Goal: Communication & Community: Answer question/provide support

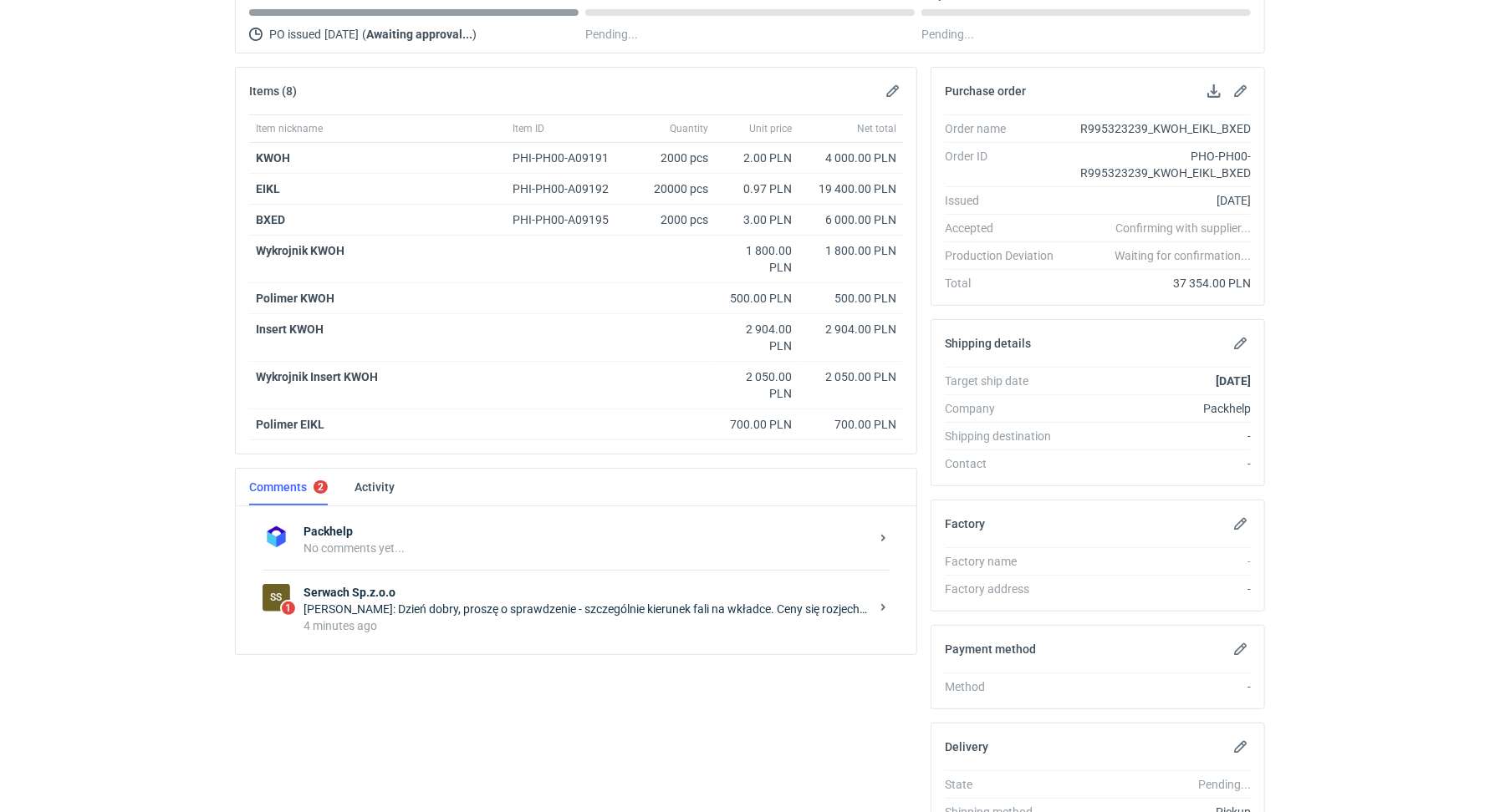
scroll to position [295, 0]
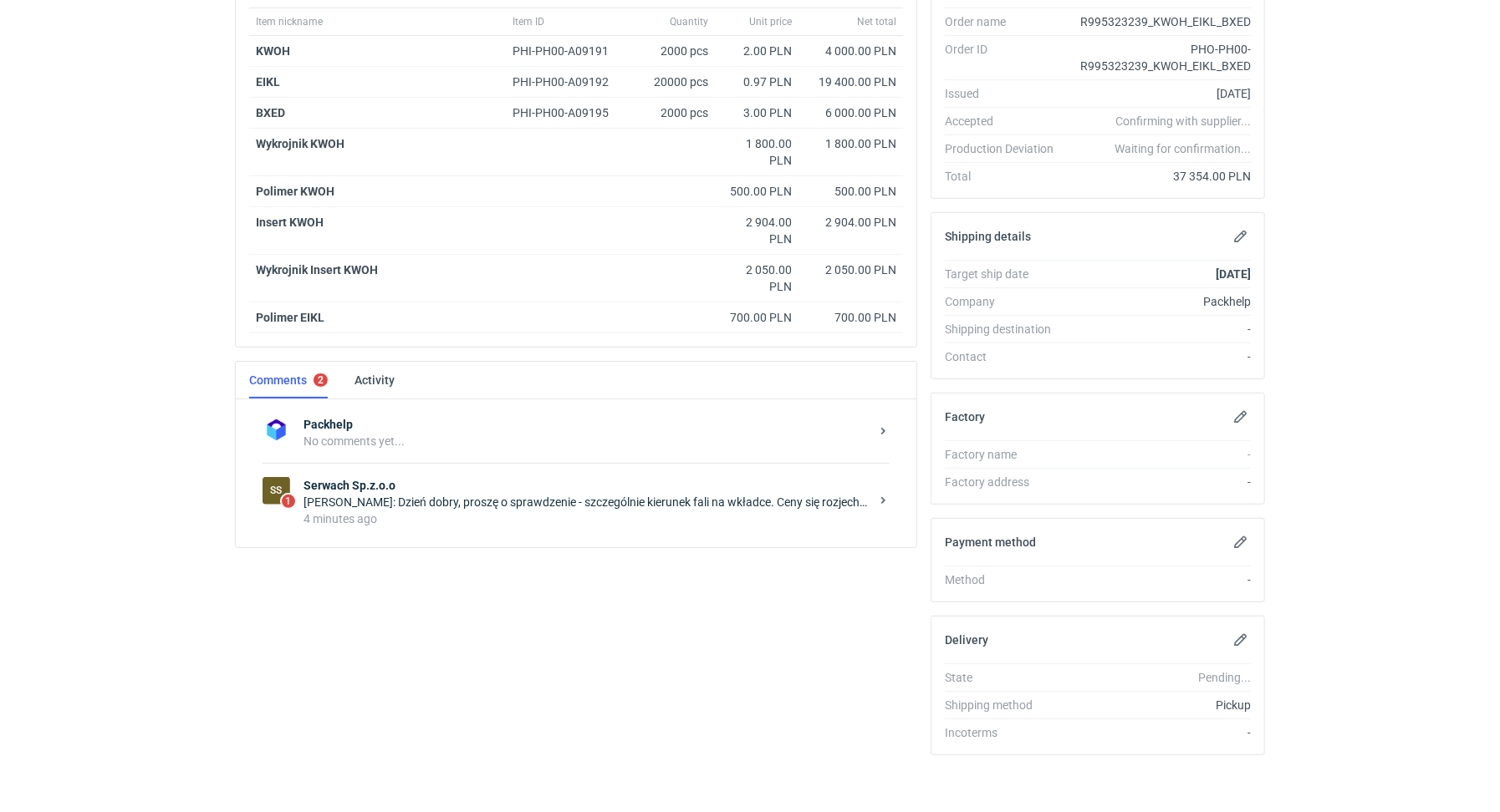
click at [583, 463] on div "SS 1 Serwach Sp.z.o.o Łukasz Postawa: Dzień dobry, proszę o sprawdzenie - szcze…" at bounding box center [576, 501] width 627 height 77
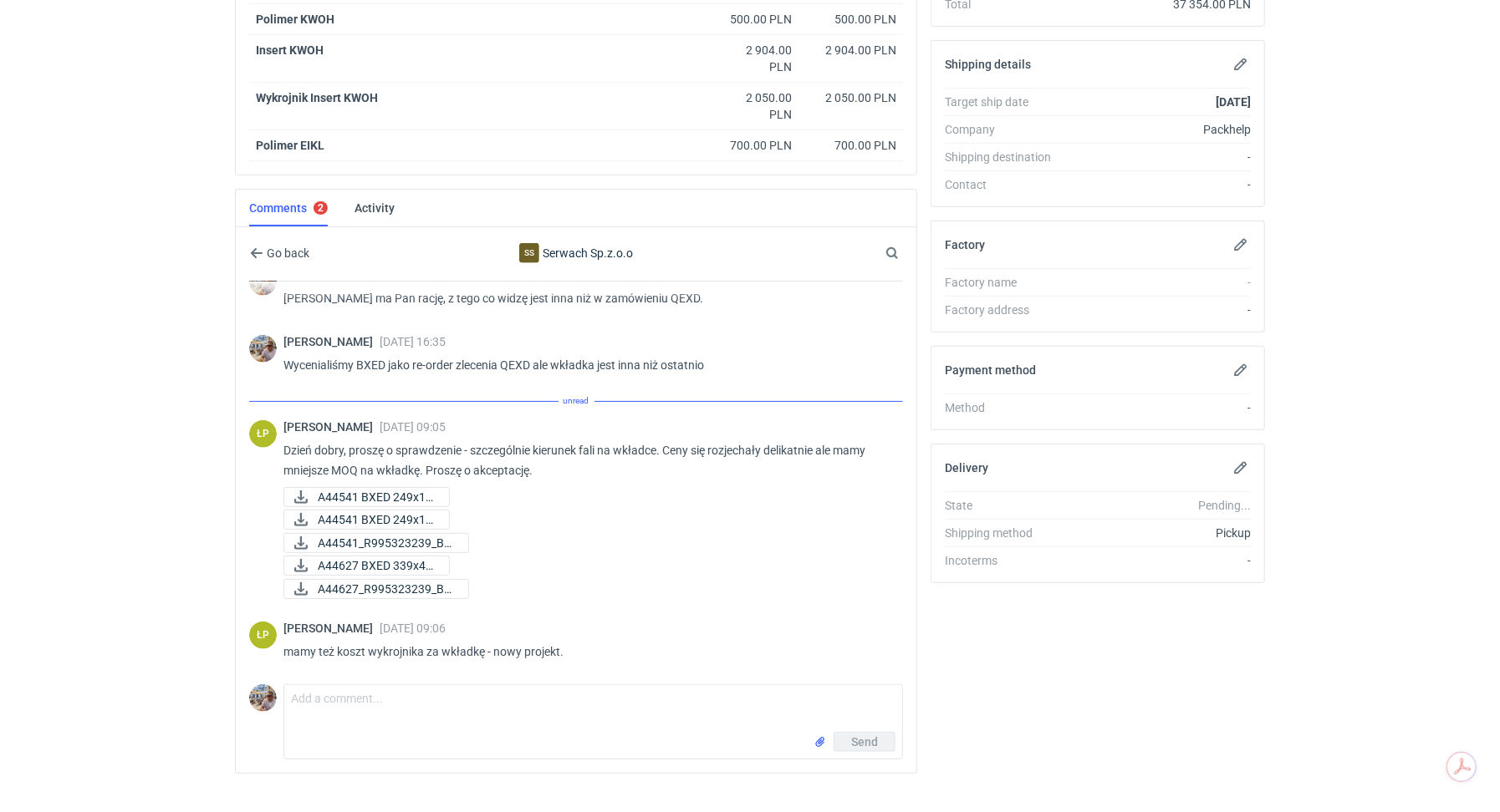
scroll to position [1056, 0]
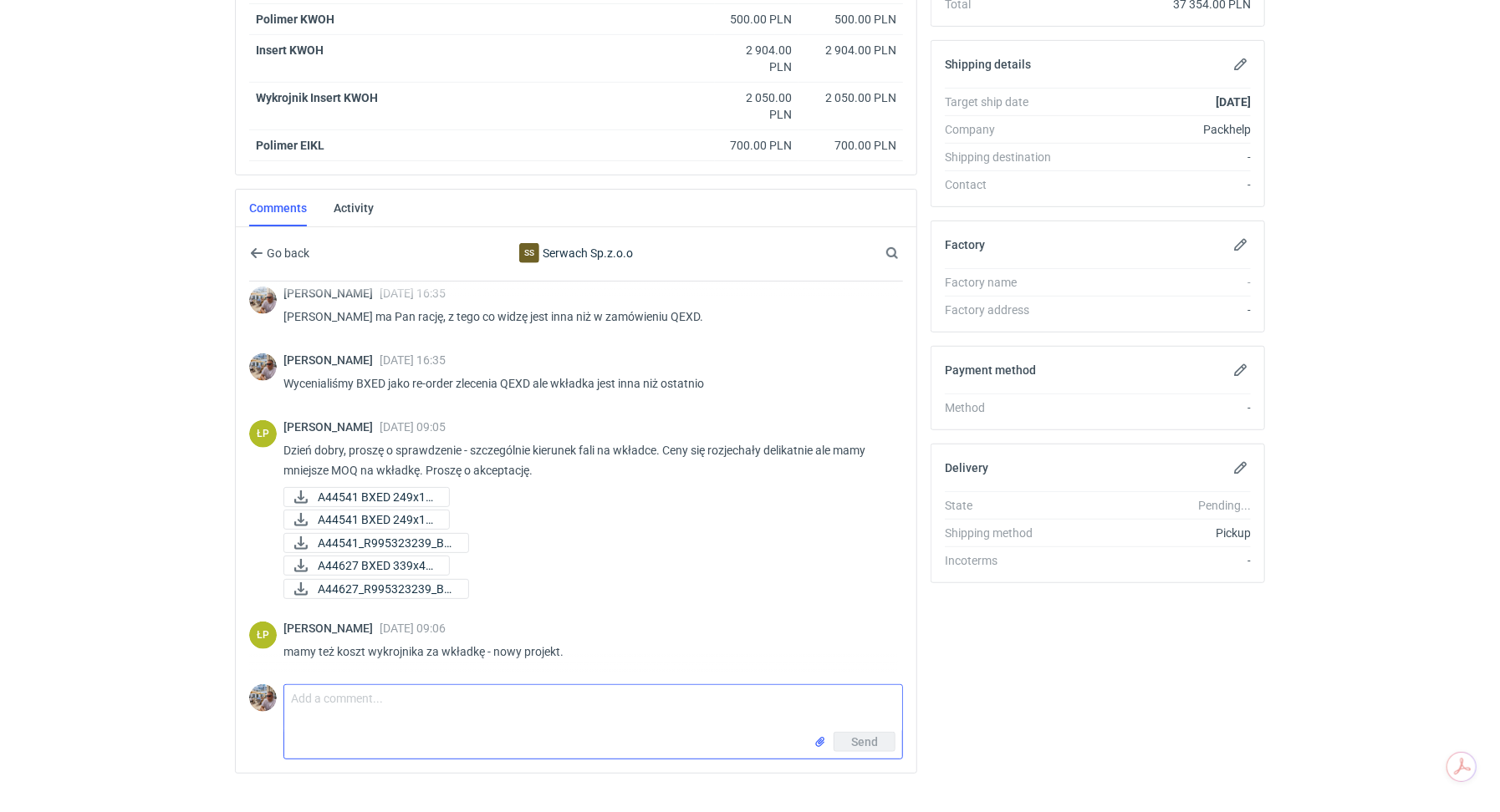
click at [325, 707] on textarea "Comment message" at bounding box center [593, 709] width 618 height 47
type textarea "[PERSON_NAME] już sprawdzam, proszę o podanie kosztu wykrojnika na wkładkę?"
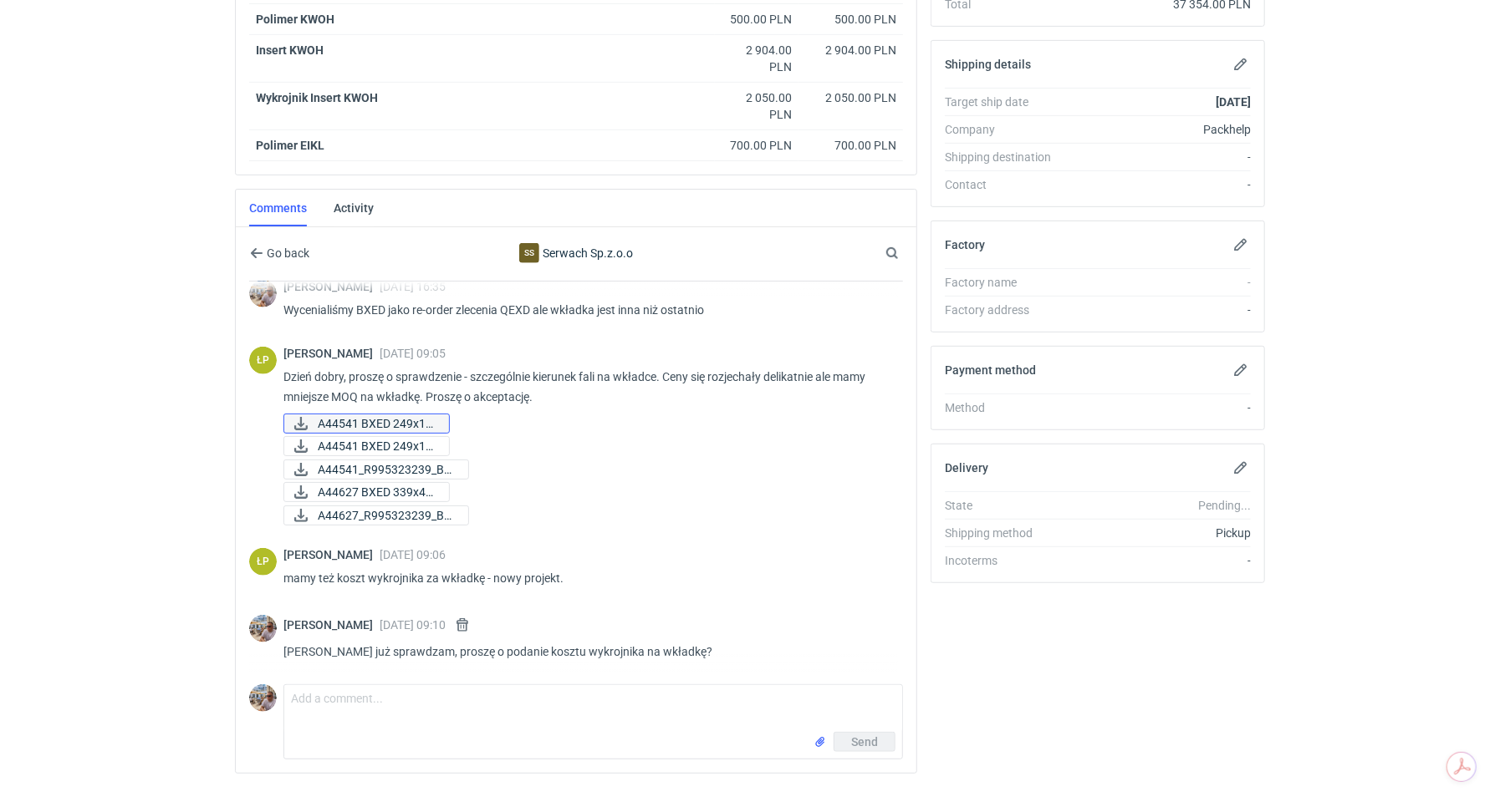
click at [395, 415] on span "A44541 BXED 249x18..." at bounding box center [377, 424] width 118 height 19
click at [375, 437] on span "A44541 BXED 249x18..." at bounding box center [377, 446] width 118 height 19
click at [383, 462] on span "A44541_R995323239_BX..." at bounding box center [387, 469] width 137 height 19
click at [389, 483] on span "A44627 BXED 339x46..." at bounding box center [377, 492] width 118 height 19
click at [395, 509] on span "A44627_R995323239_BX..." at bounding box center [387, 516] width 137 height 19
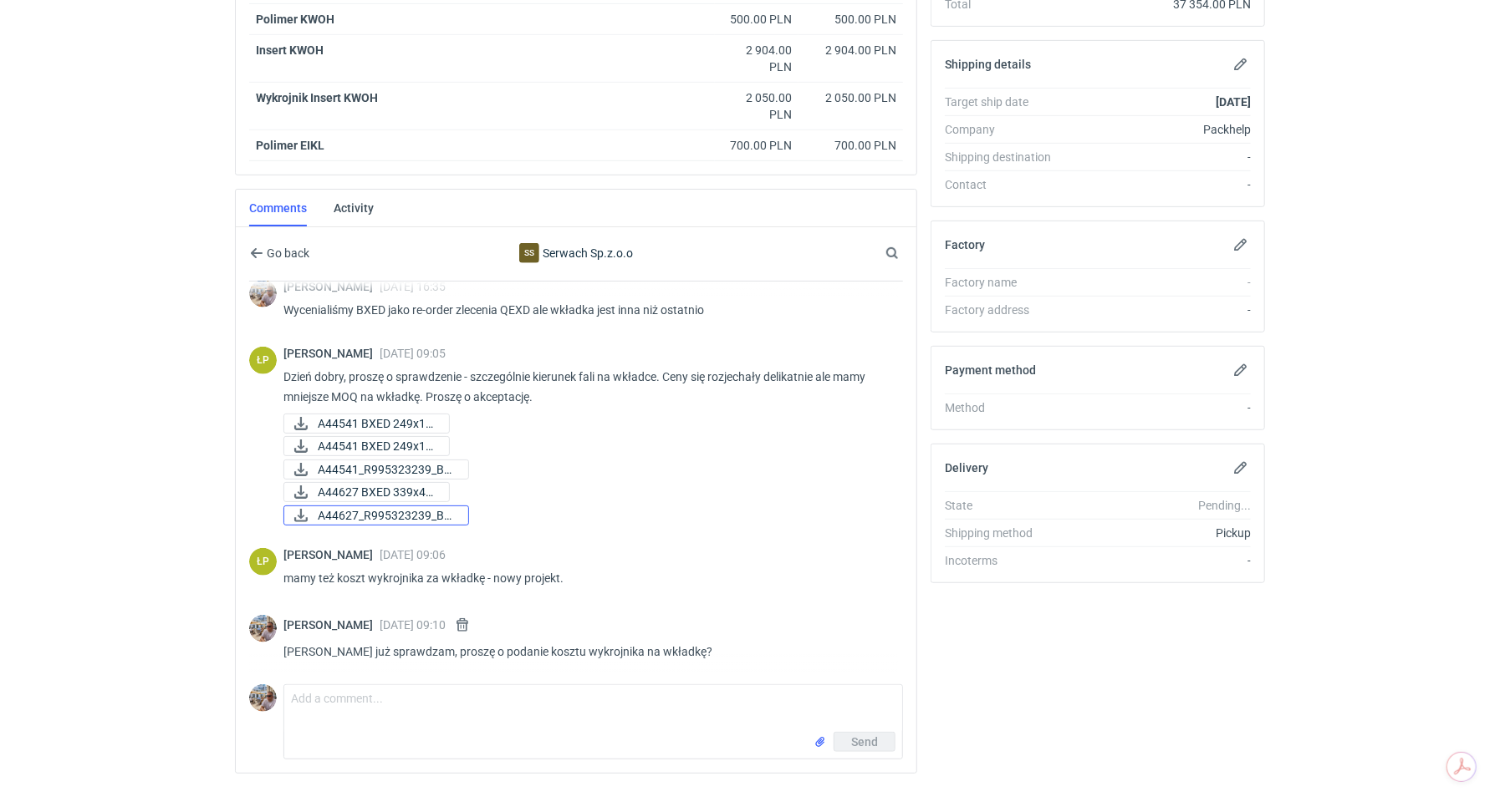
scroll to position [1100, 0]
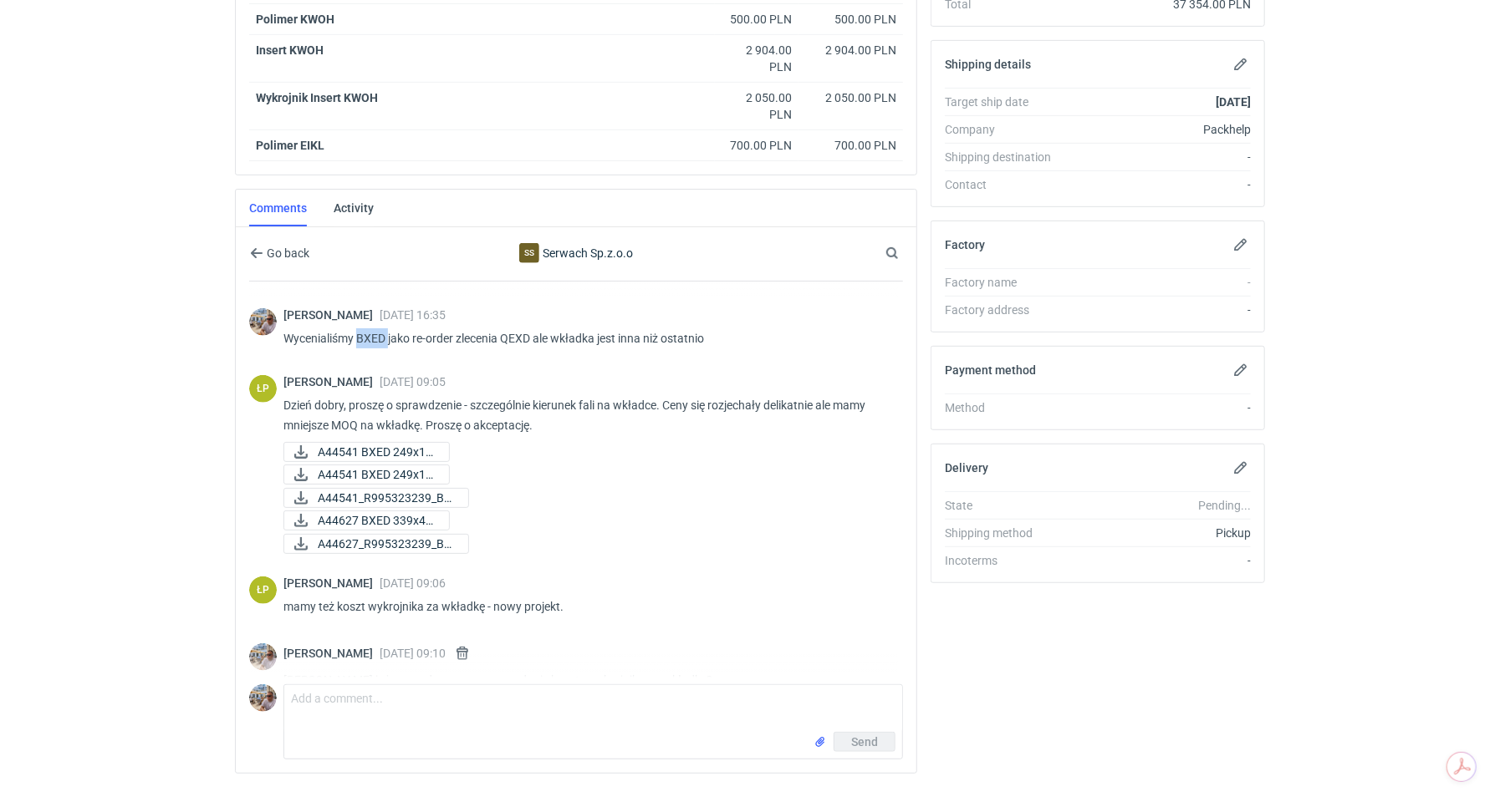
drag, startPoint x: 360, startPoint y: 330, endPoint x: 388, endPoint y: 329, distance: 28.0
click at [388, 329] on p "Wycenialiśmy BXED jako re-order zlecenia QEXD ale wkładka jest inna niż ostatnio" at bounding box center [586, 338] width 607 height 20
copy p "BXED"
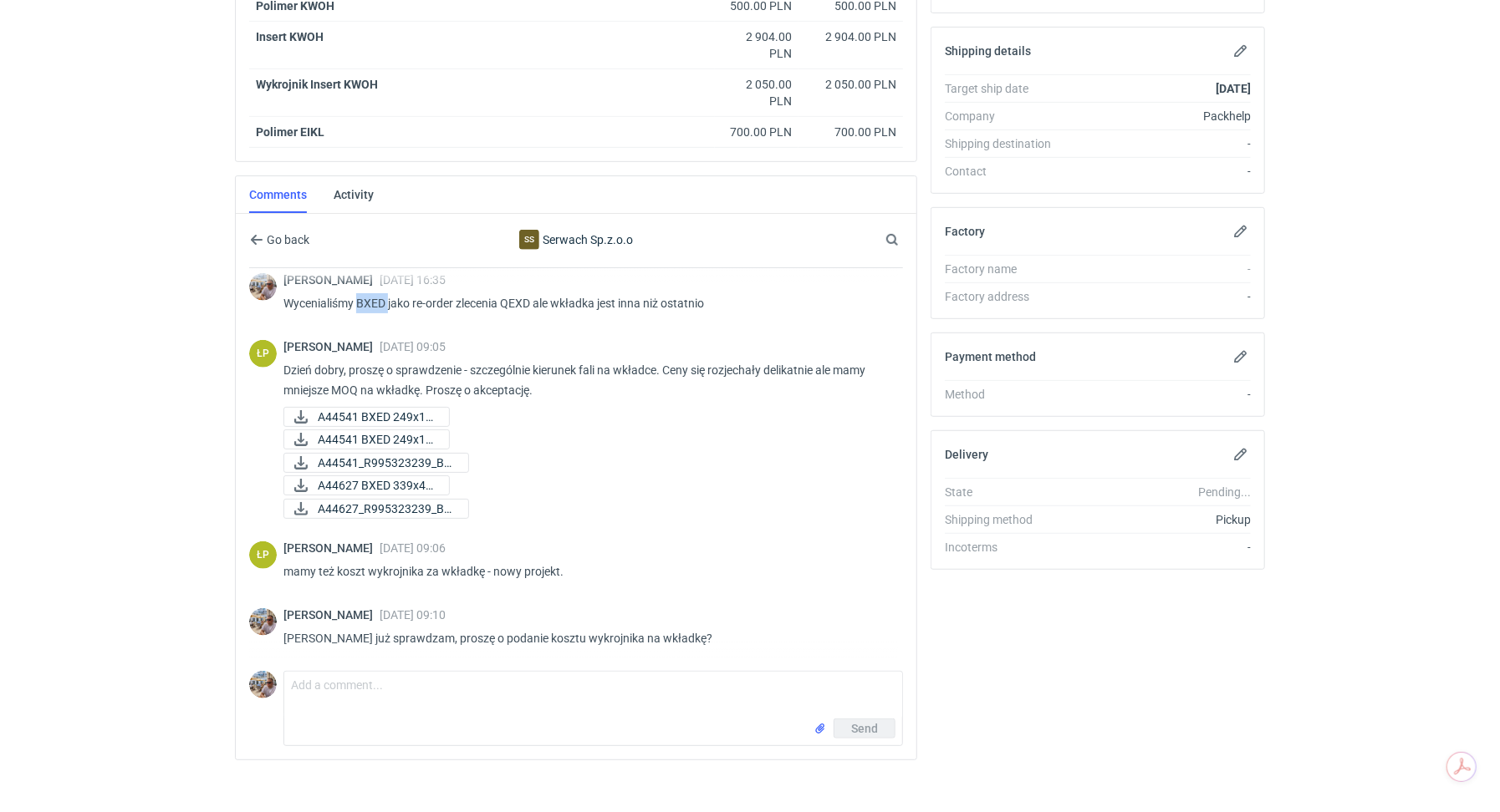
scroll to position [487, 0]
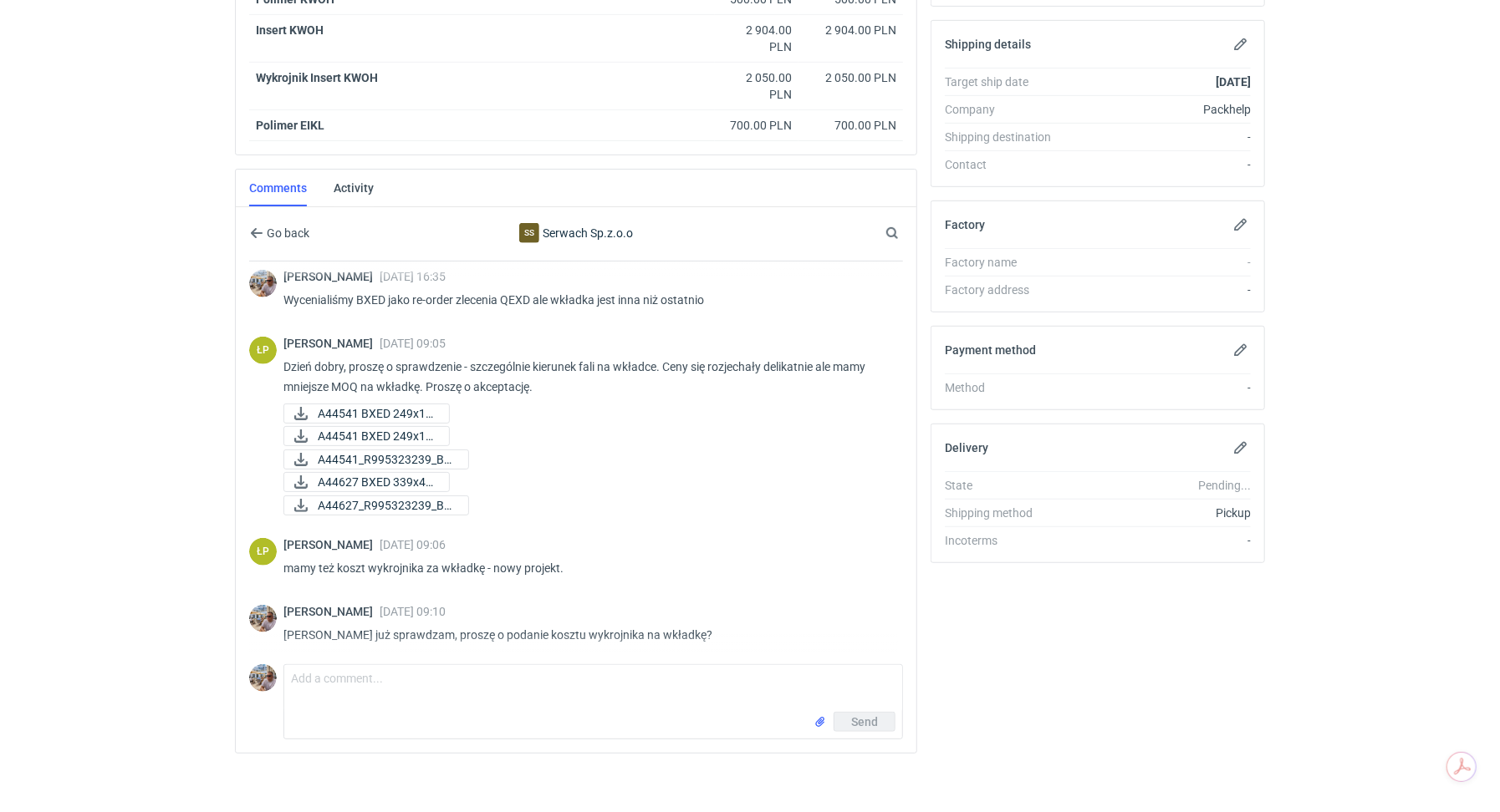
scroll to position [1123, 0]
click at [363, 673] on textarea "Comment message" at bounding box center [593, 688] width 618 height 47
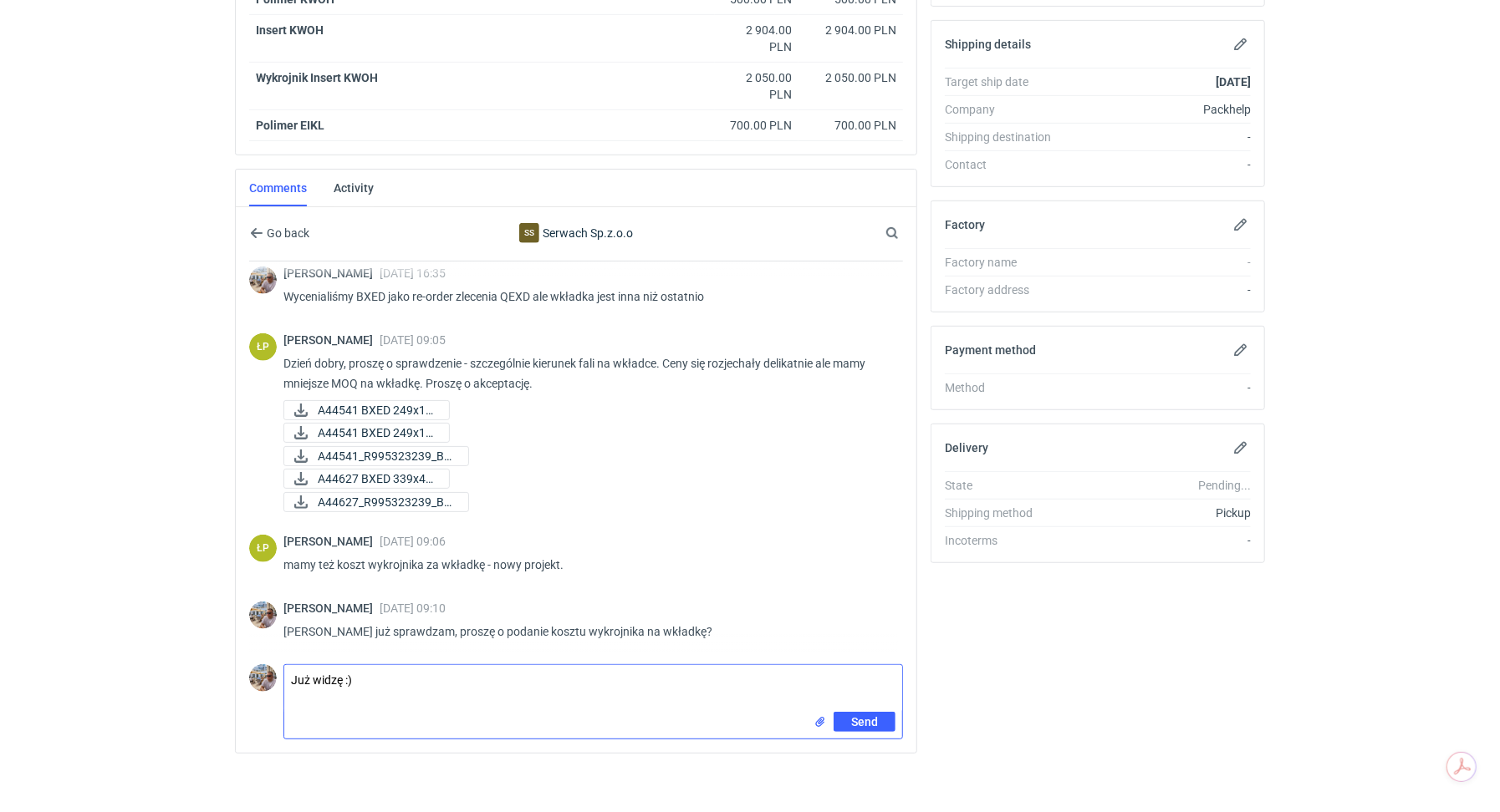
type textarea "Już widzę :)"
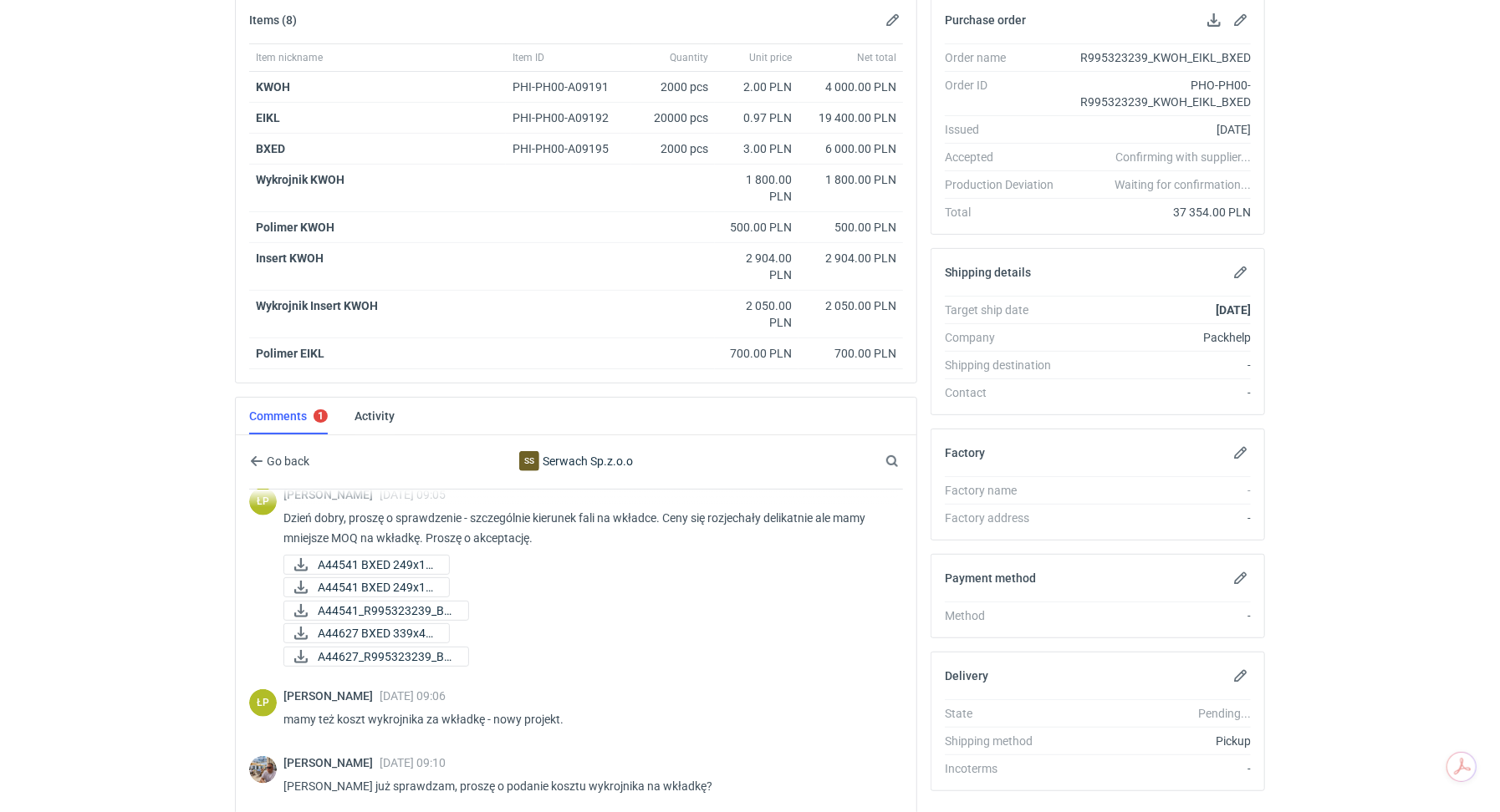
scroll to position [487, 0]
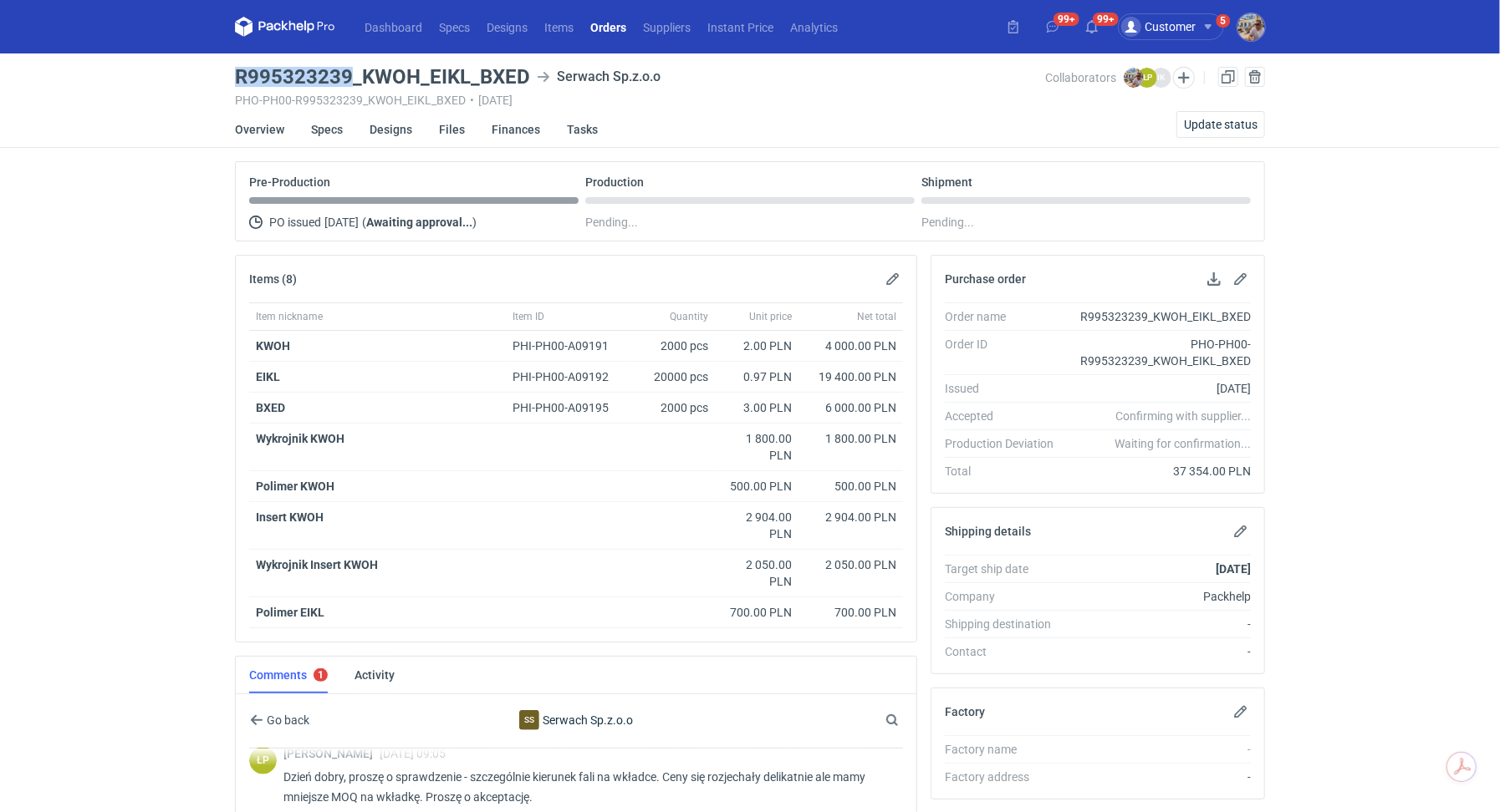
drag, startPoint x: 349, startPoint y: 72, endPoint x: 238, endPoint y: 69, distance: 111.0
click at [238, 69] on h3 "R995323239_KWOH_EIKL_BXED" at bounding box center [382, 77] width 295 height 20
copy h3 "R995323239"
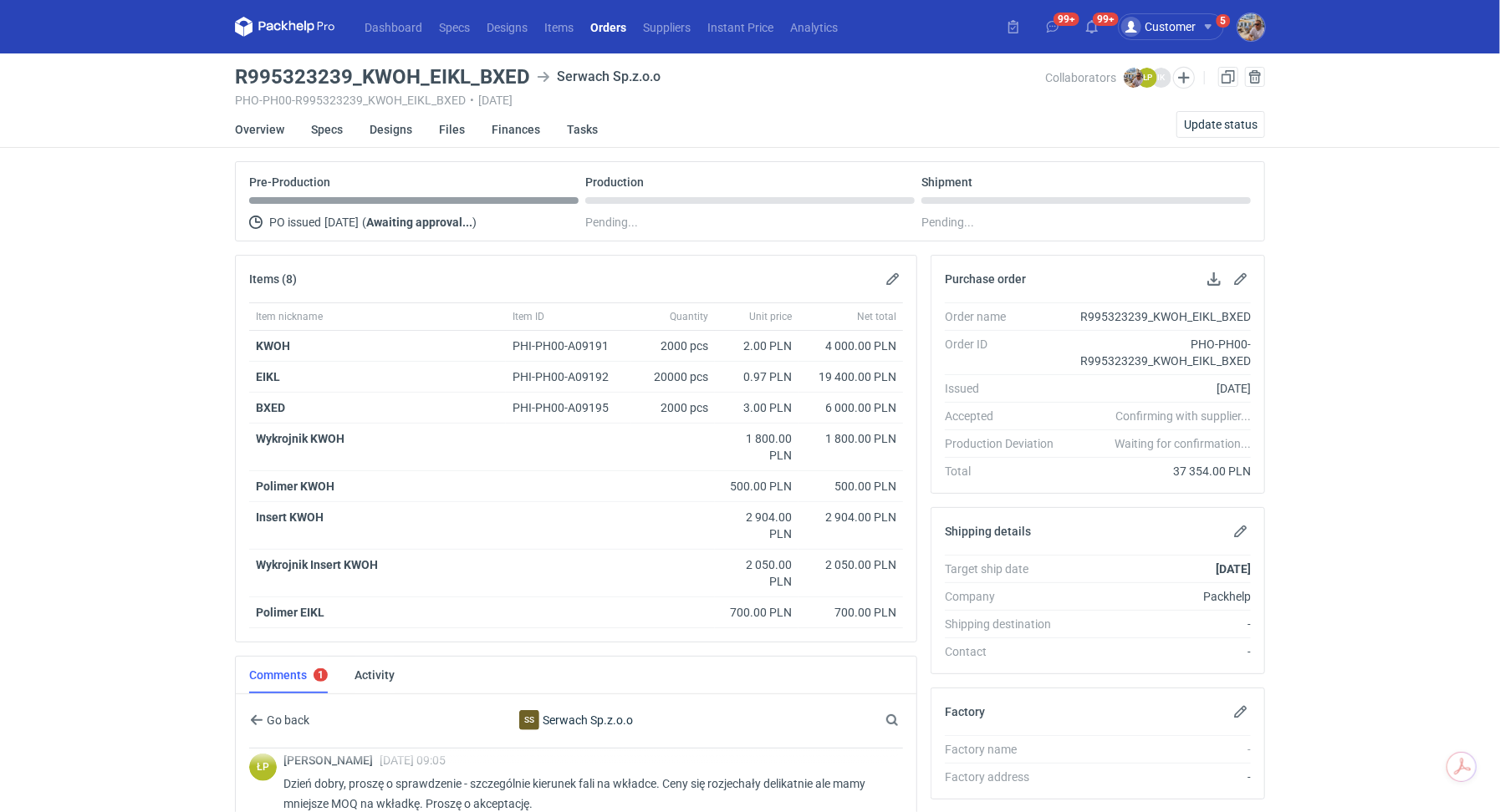
click at [148, 96] on div "Dashboard Specs Designs Items Orders Suppliers Instant Price Analytics 99+ 99+ …" at bounding box center [750, 406] width 1500 height 812
drag, startPoint x: 238, startPoint y: 74, endPoint x: 346, endPoint y: 78, distance: 108.1
click at [346, 78] on h3 "R995323239_KWOH_EIKL_BXED" at bounding box center [382, 77] width 295 height 20
copy h3 "R995323239"
click at [455, 134] on link "Files" at bounding box center [452, 129] width 26 height 37
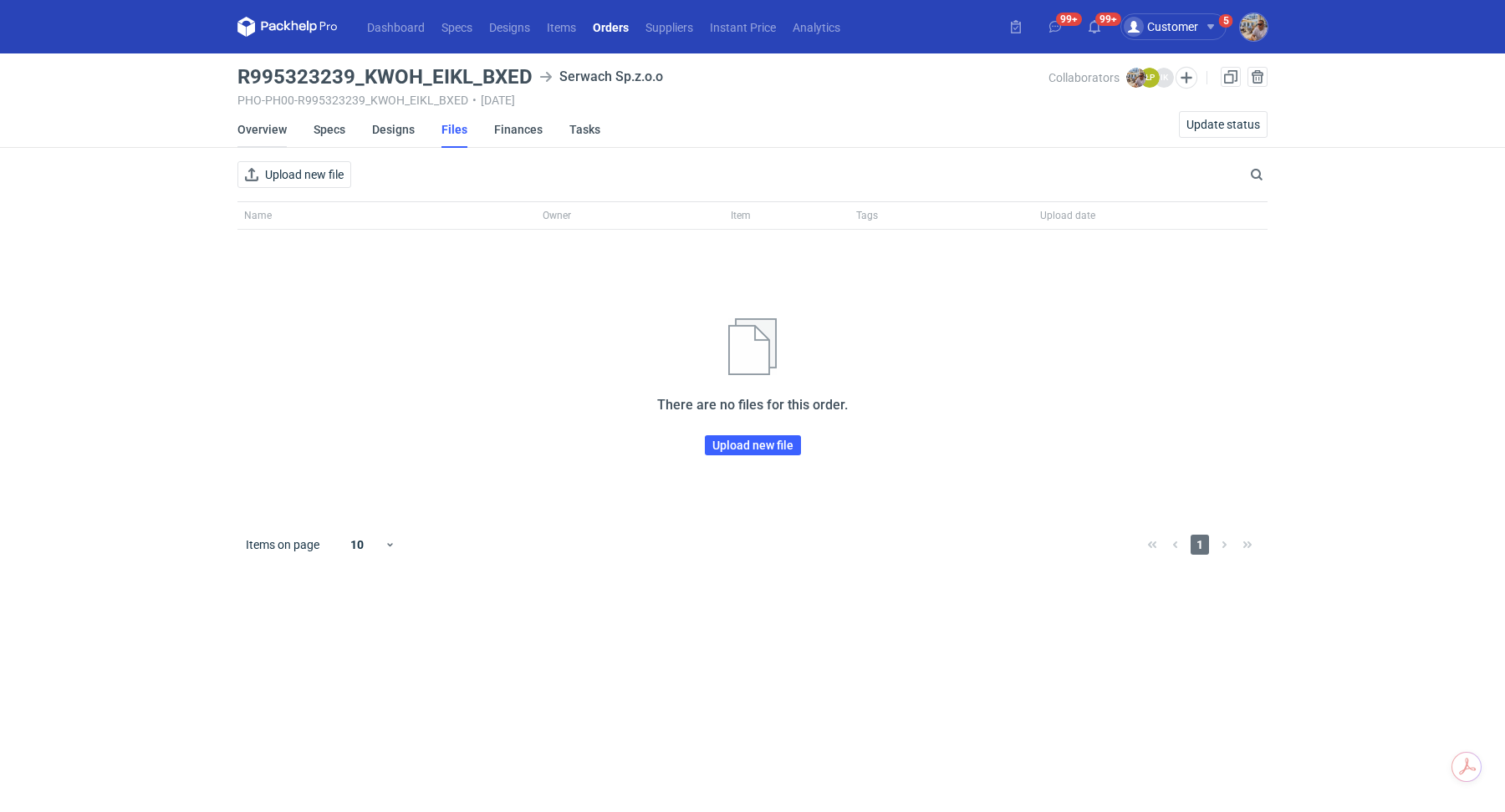
click at [258, 130] on link "Overview" at bounding box center [262, 129] width 49 height 37
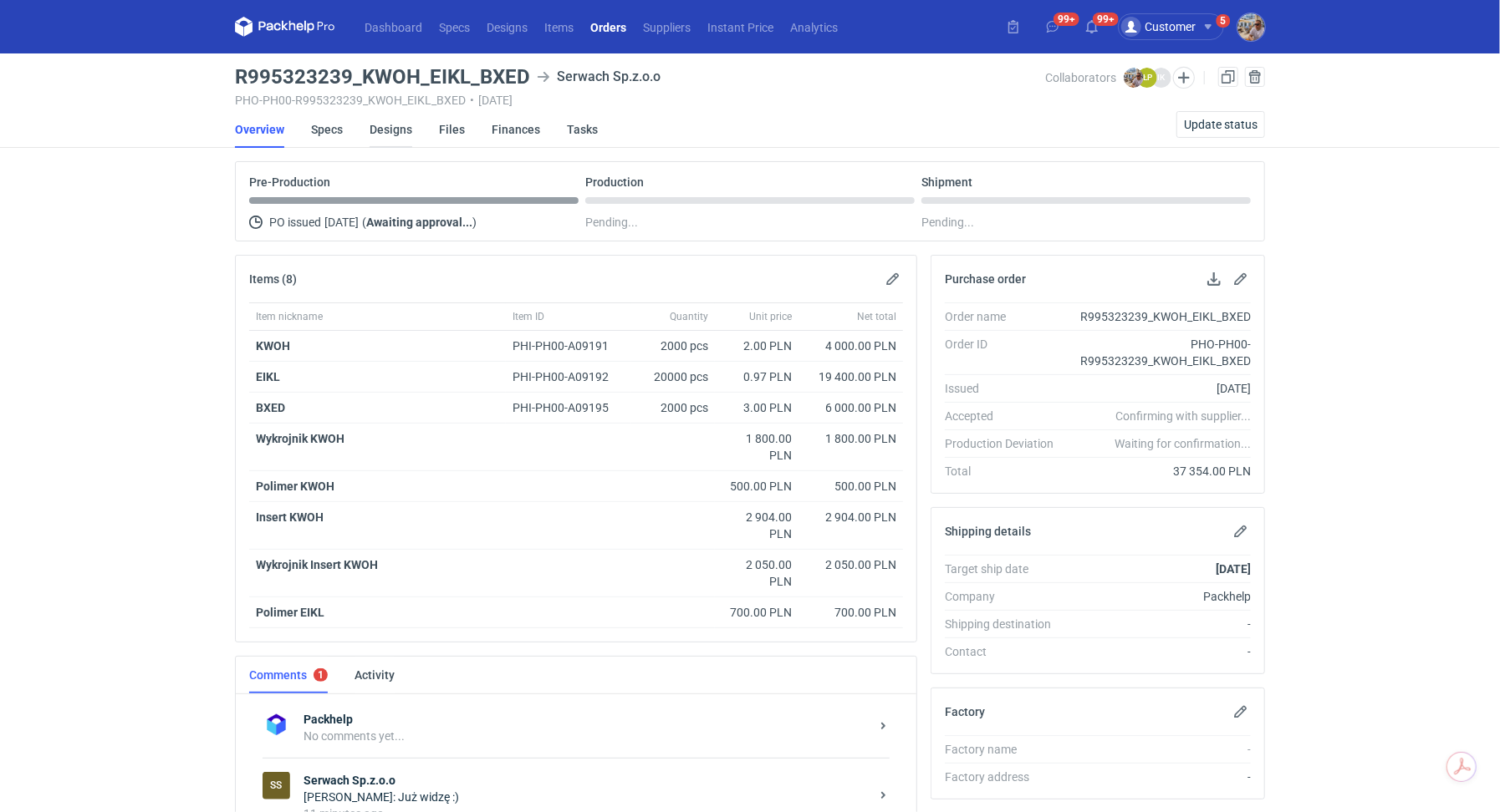
click at [395, 135] on link "Designs" at bounding box center [391, 129] width 43 height 37
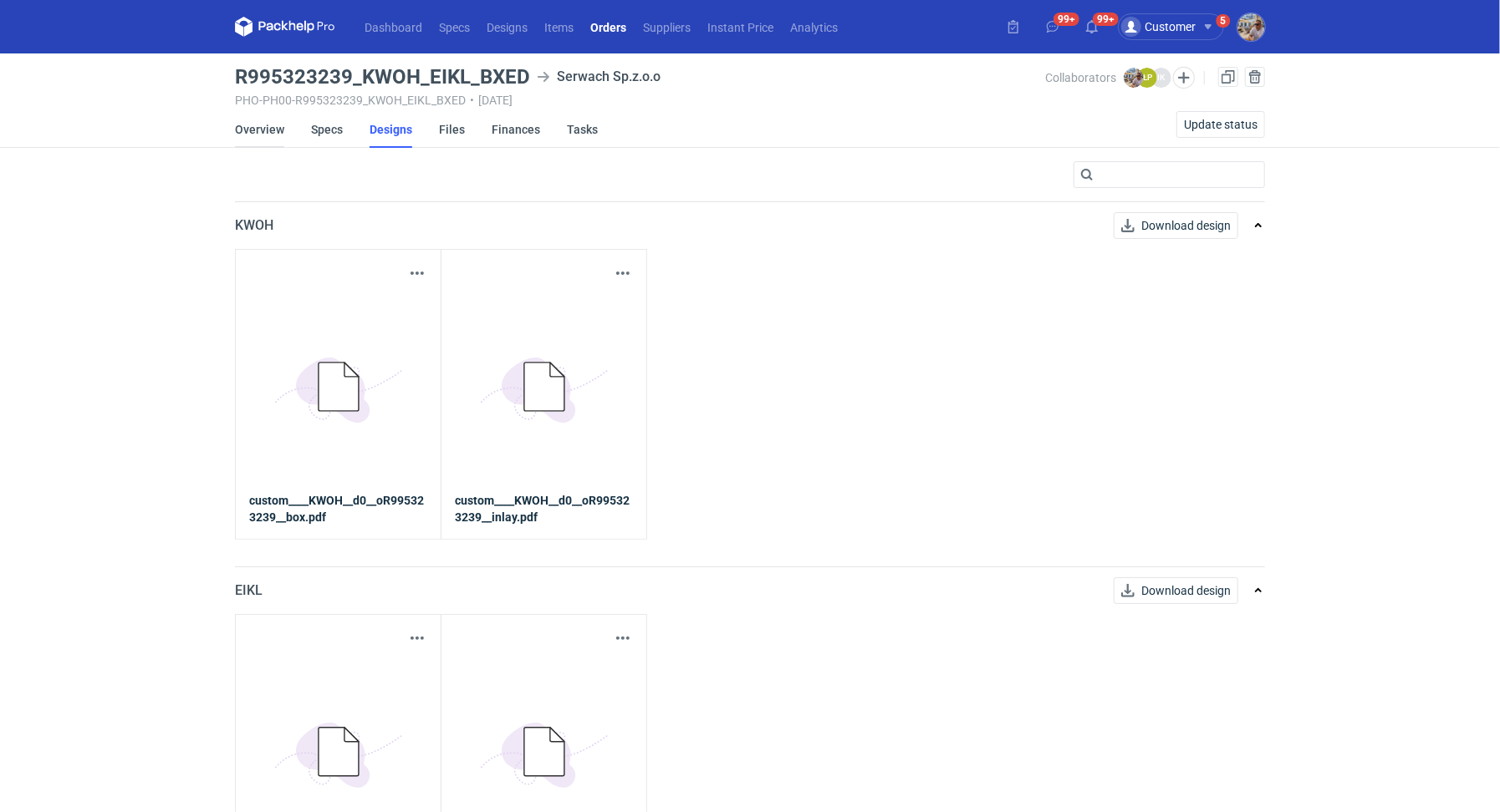
click at [269, 127] on link "Overview" at bounding box center [259, 129] width 49 height 37
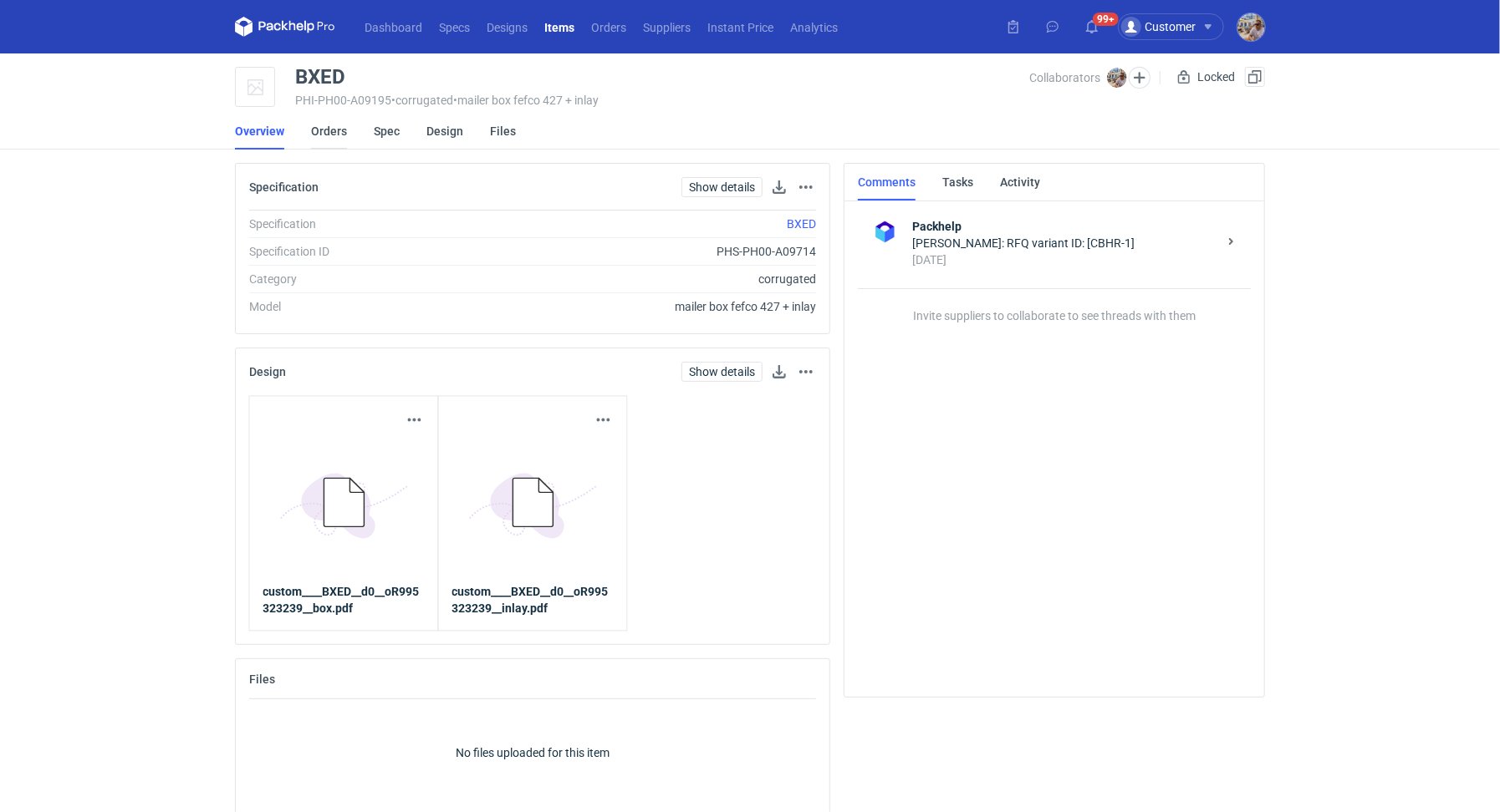
click at [326, 129] on link "Orders" at bounding box center [329, 131] width 36 height 37
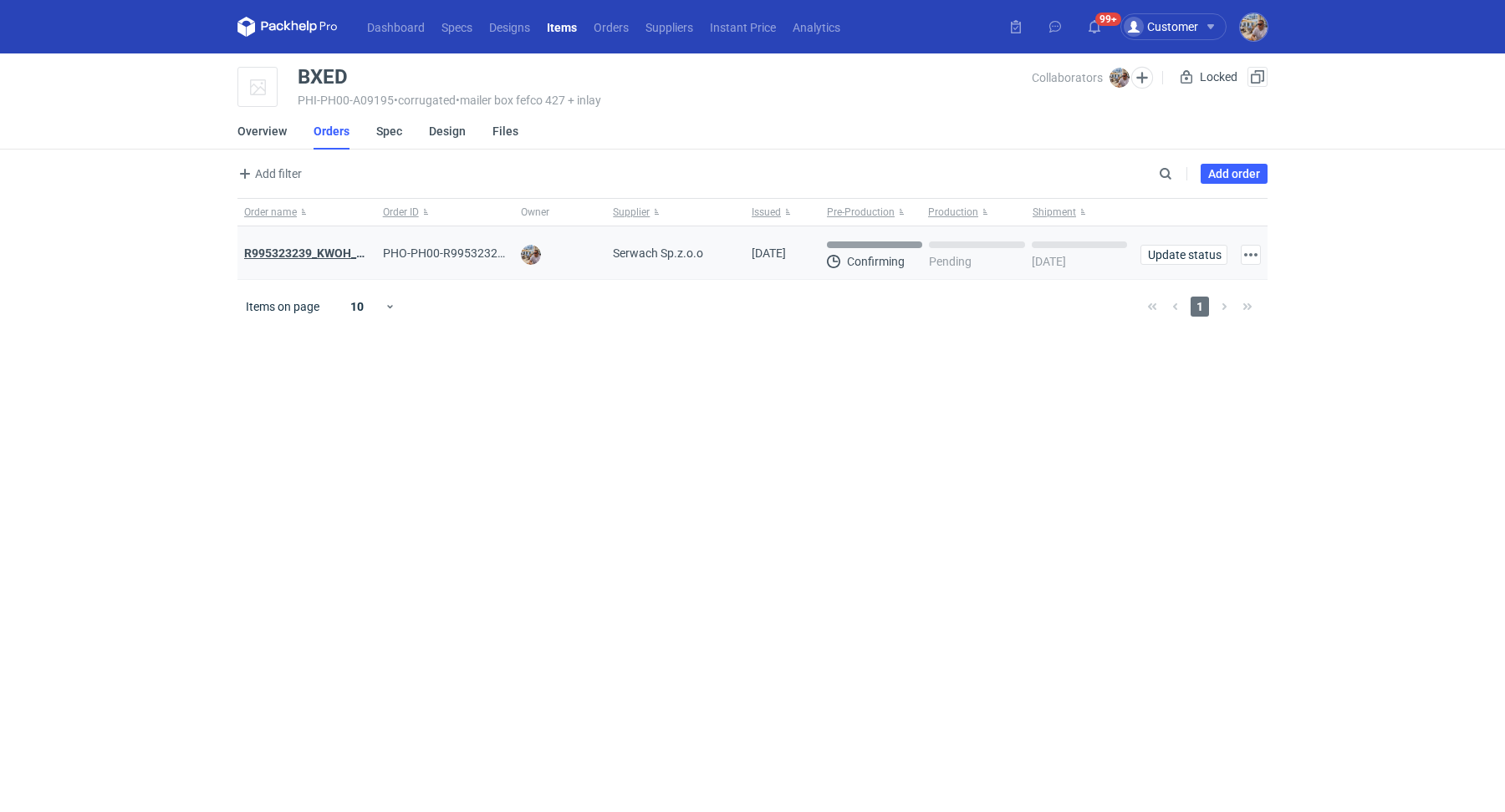
click at [306, 248] on strong "R995323239_KWOH_EIKL_BXED" at bounding box center [329, 253] width 170 height 13
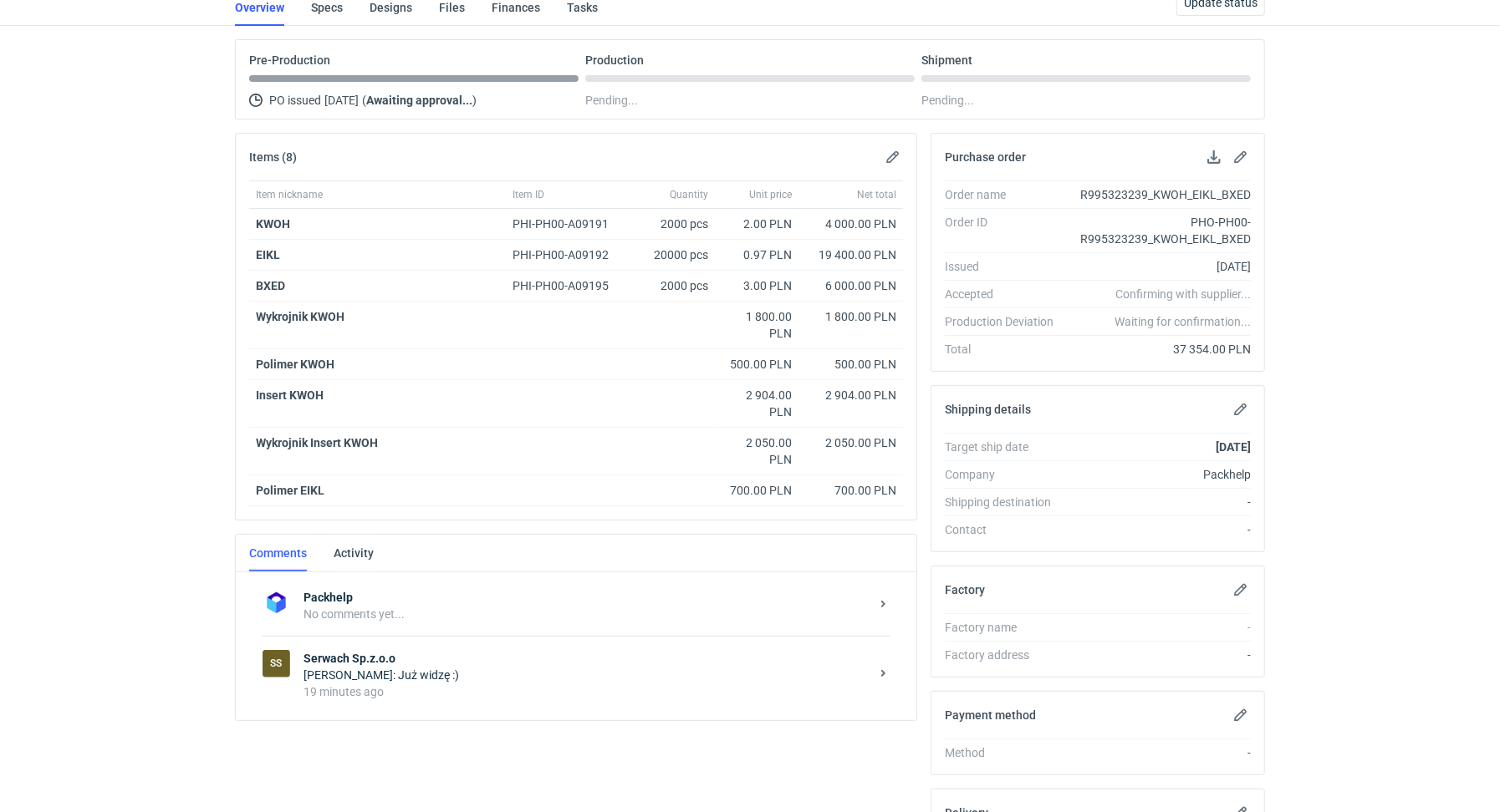
scroll to position [130, 0]
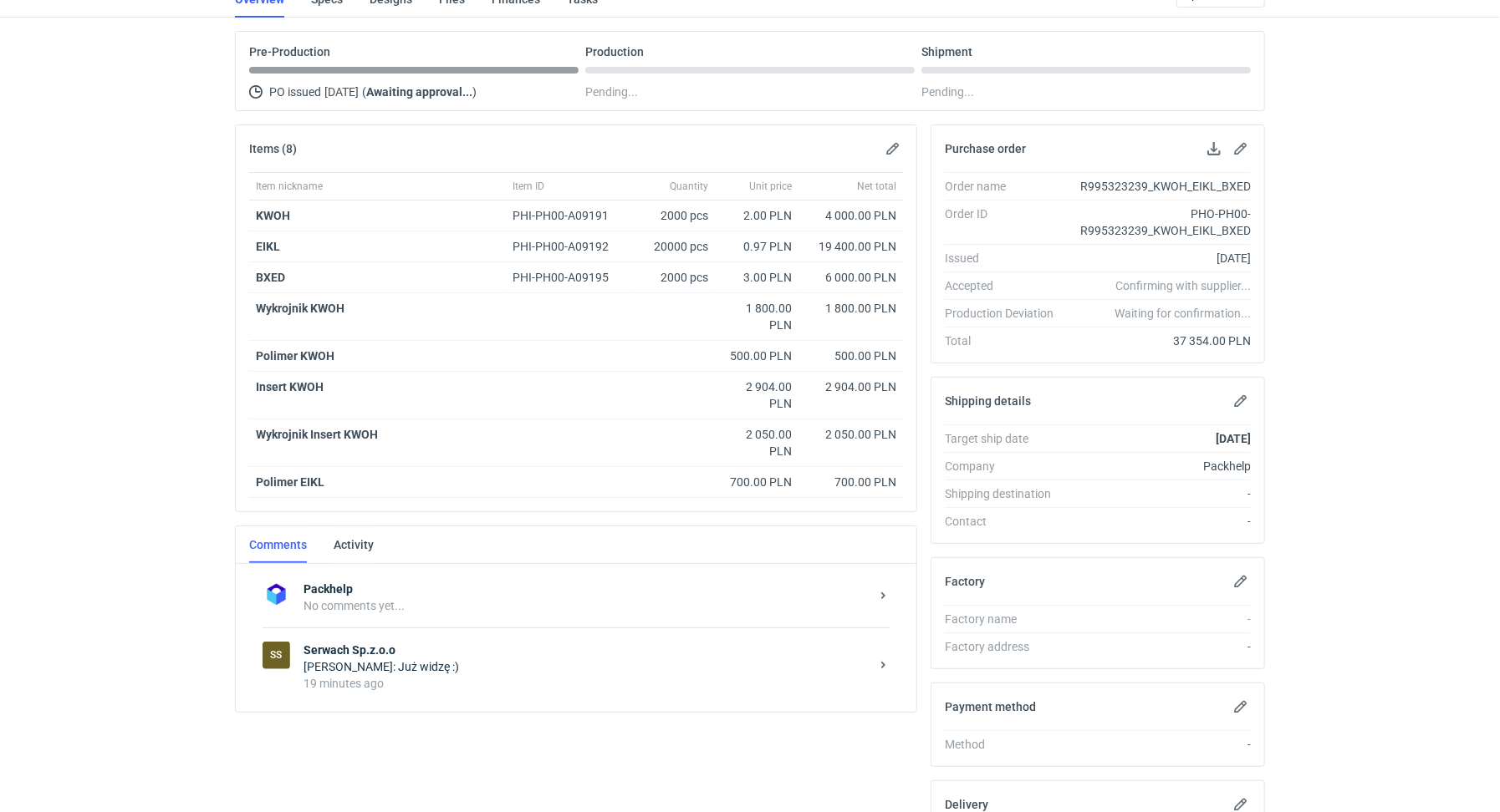
click at [373, 661] on div "[PERSON_NAME]: Już widzę :)" at bounding box center [586, 667] width 566 height 17
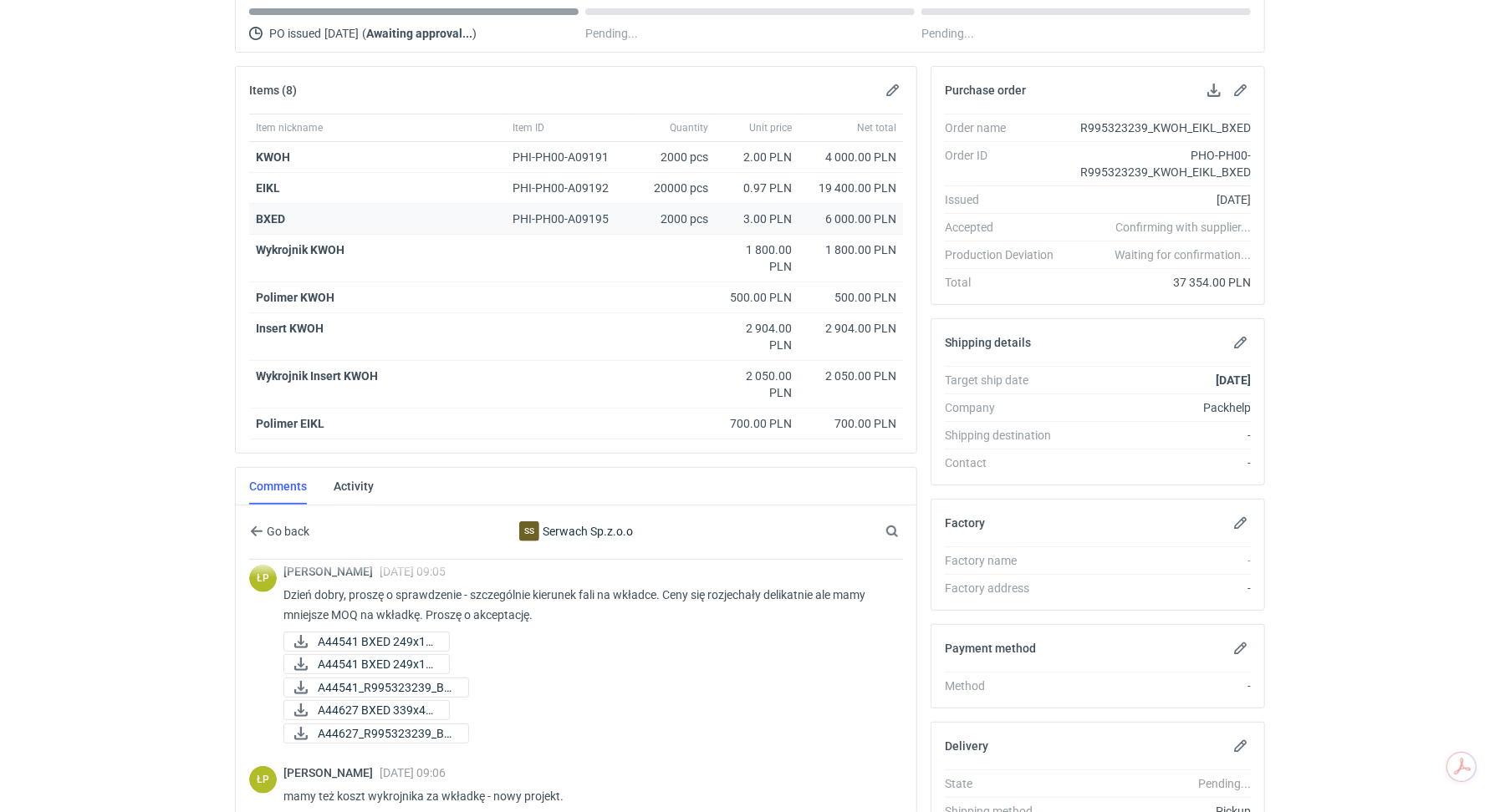
scroll to position [141, 0]
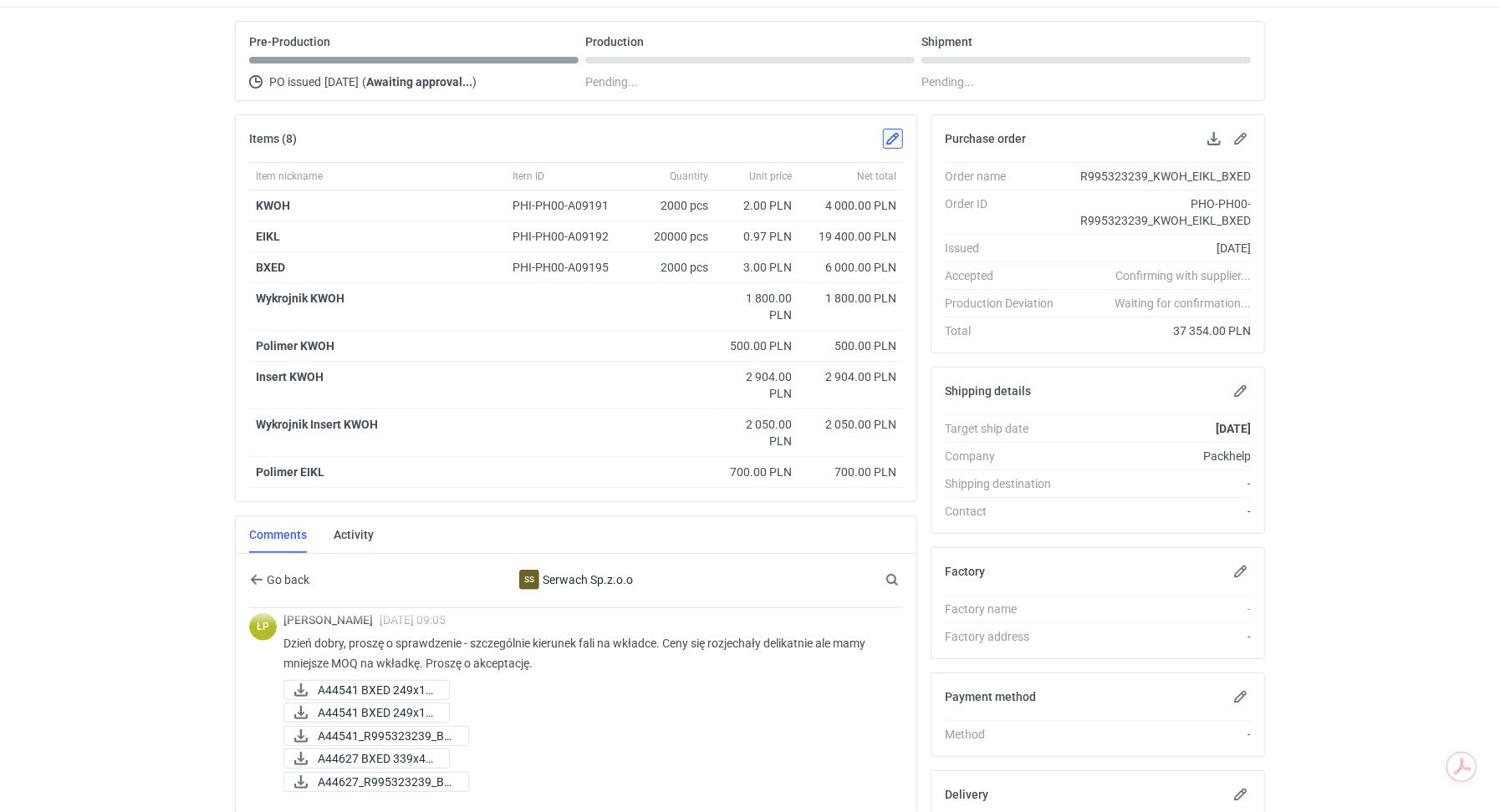
click at [892, 139] on button "button" at bounding box center [893, 139] width 20 height 20
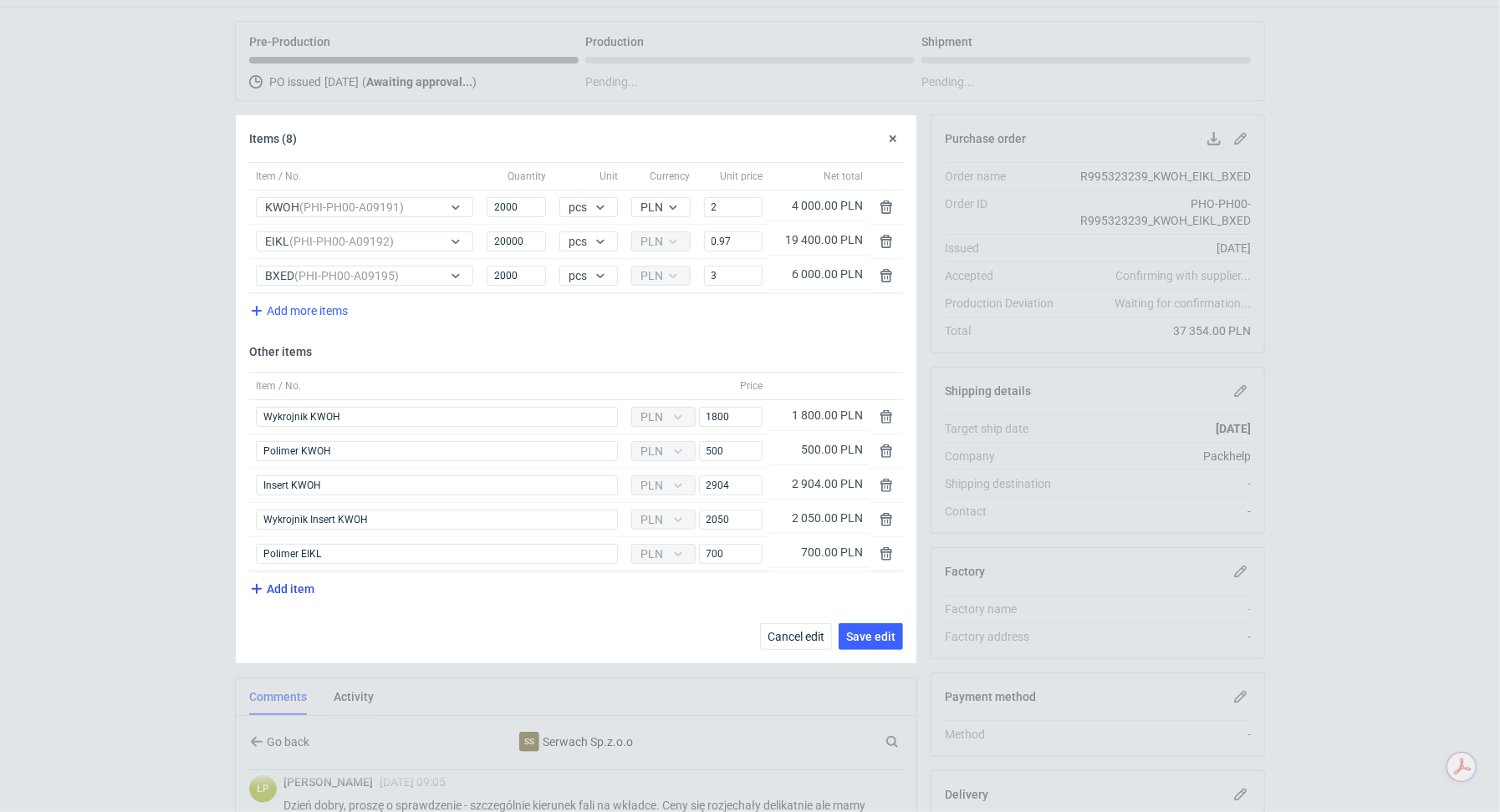
click at [261, 583] on icon "button" at bounding box center [257, 589] width 20 height 20
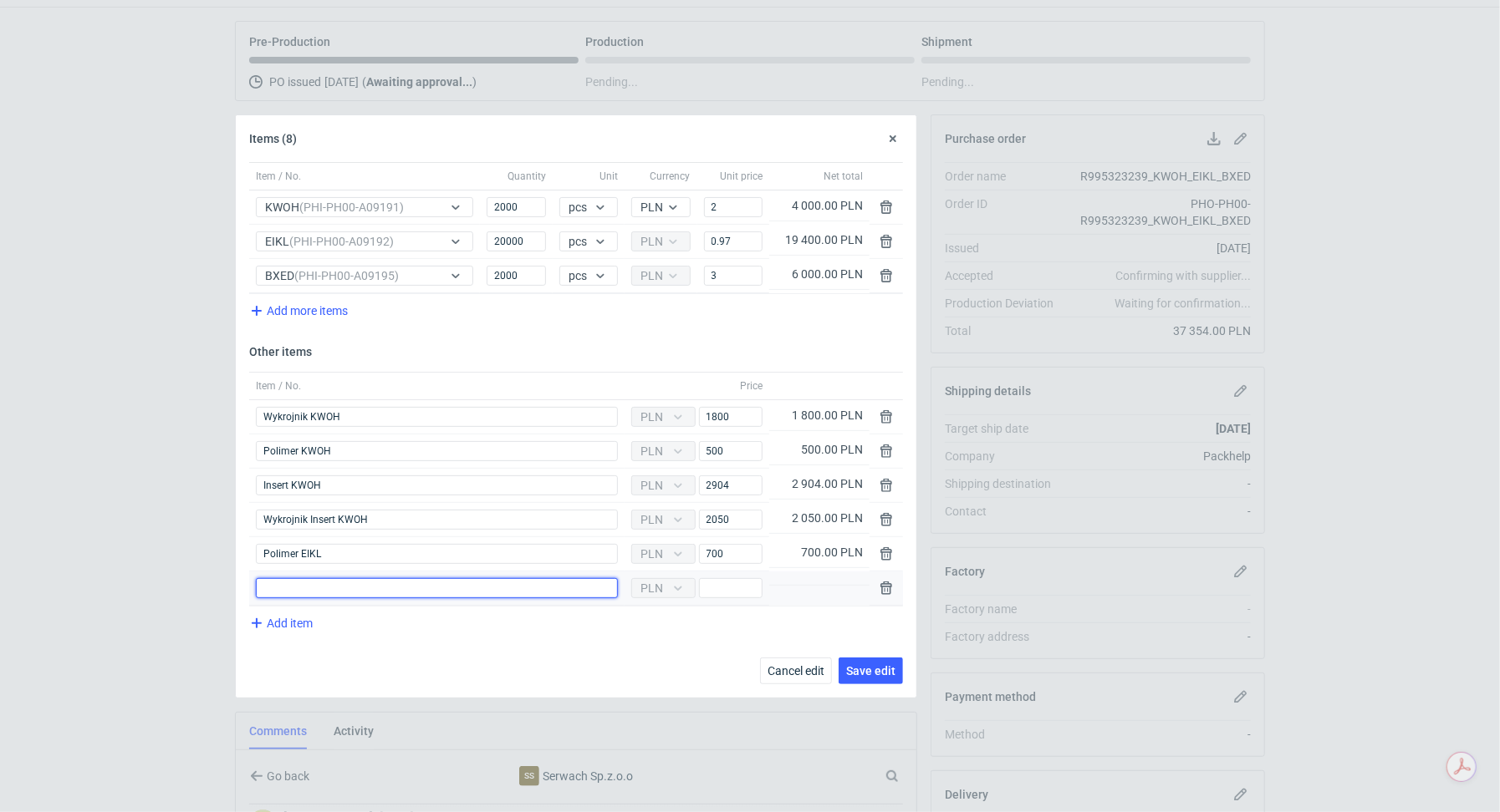
click at [321, 585] on input "Item / No." at bounding box center [436, 589] width 362 height 20
paste input "BXED"
type input "Wykrojnik BXED"
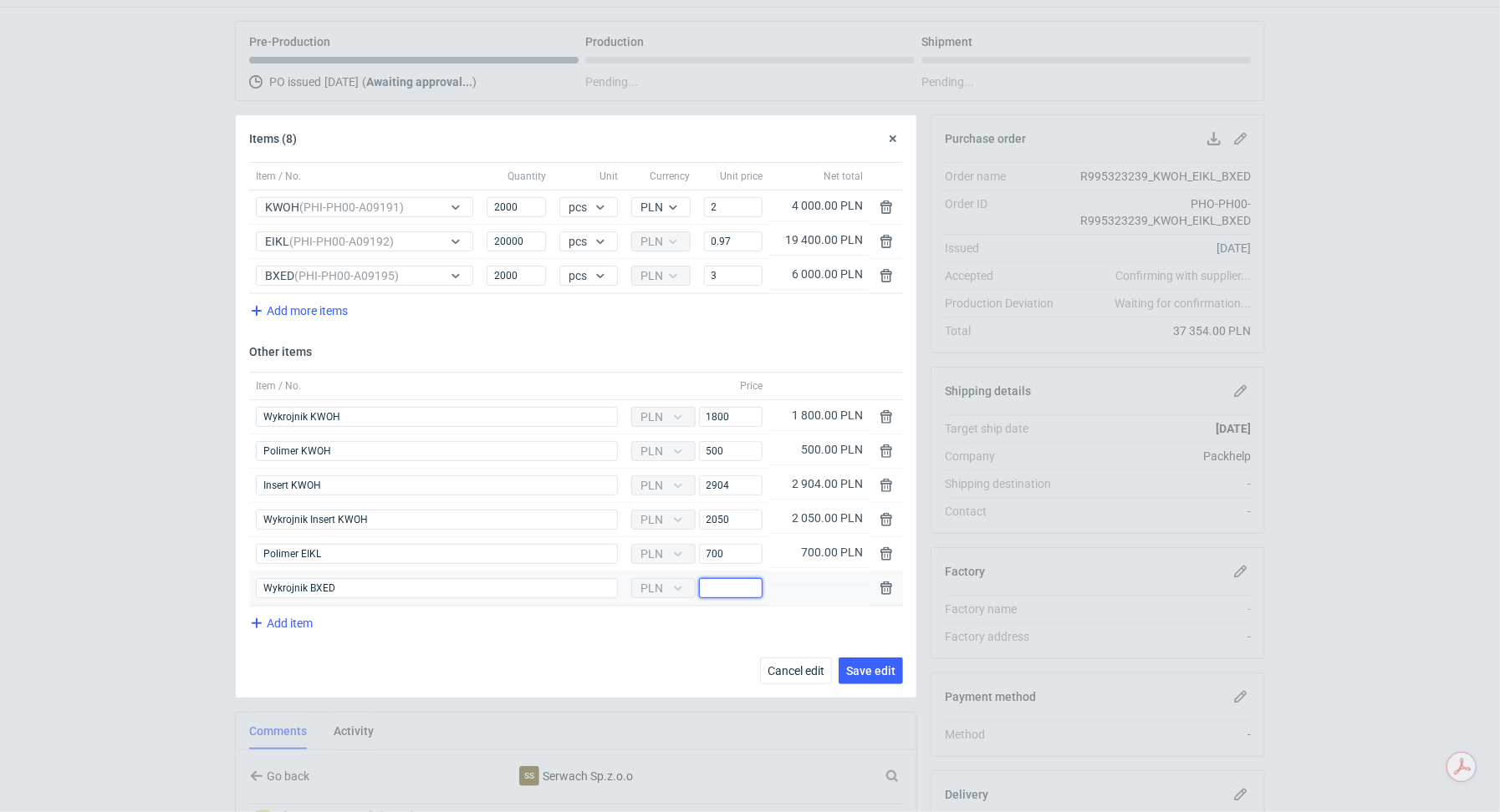
click at [731, 584] on input "Price" at bounding box center [730, 589] width 63 height 20
type input "1400"
click at [879, 665] on span "Save edit" at bounding box center [870, 670] width 49 height 12
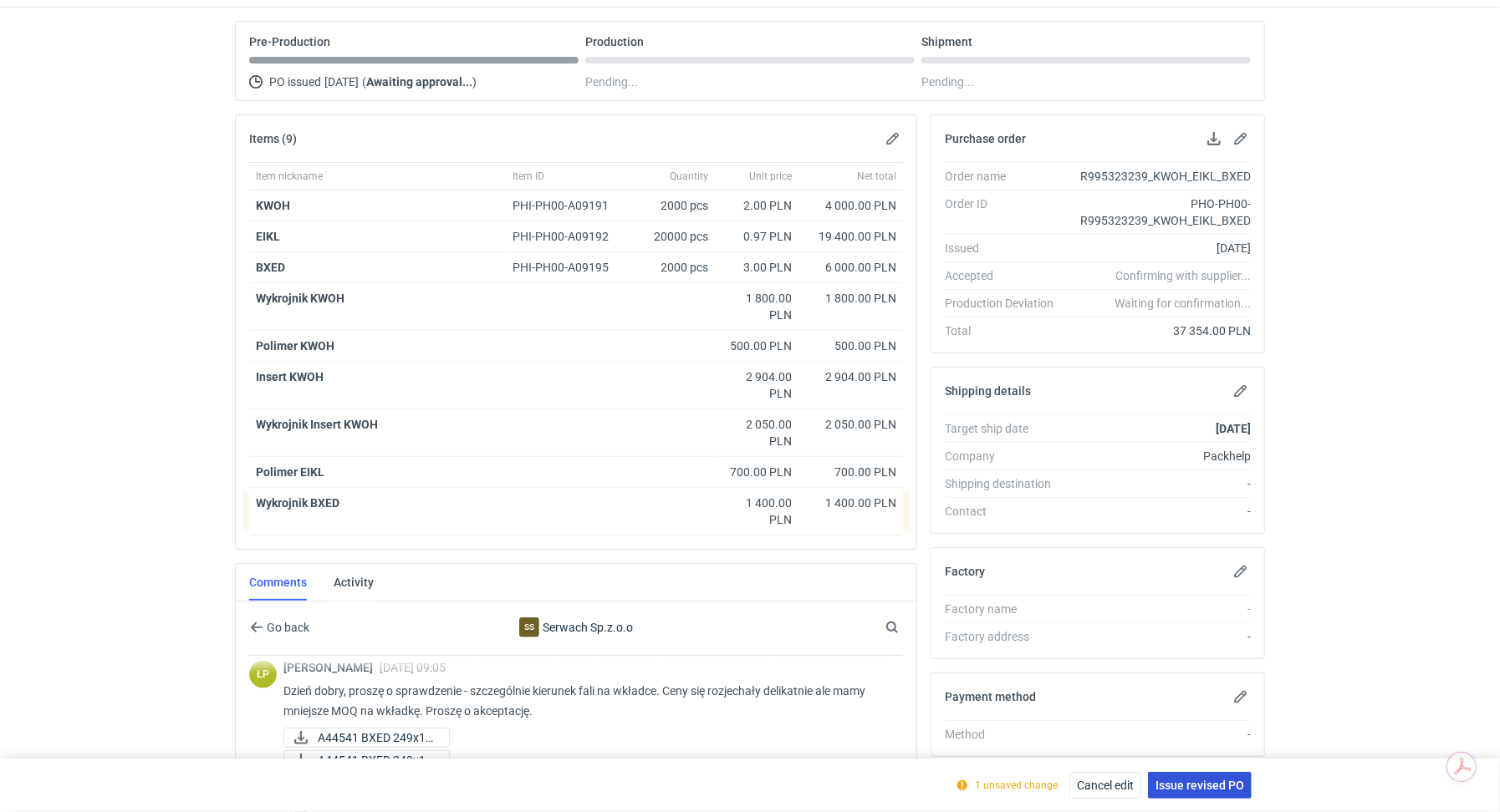
click at [1203, 797] on button "Issue revised PO" at bounding box center [1200, 785] width 103 height 27
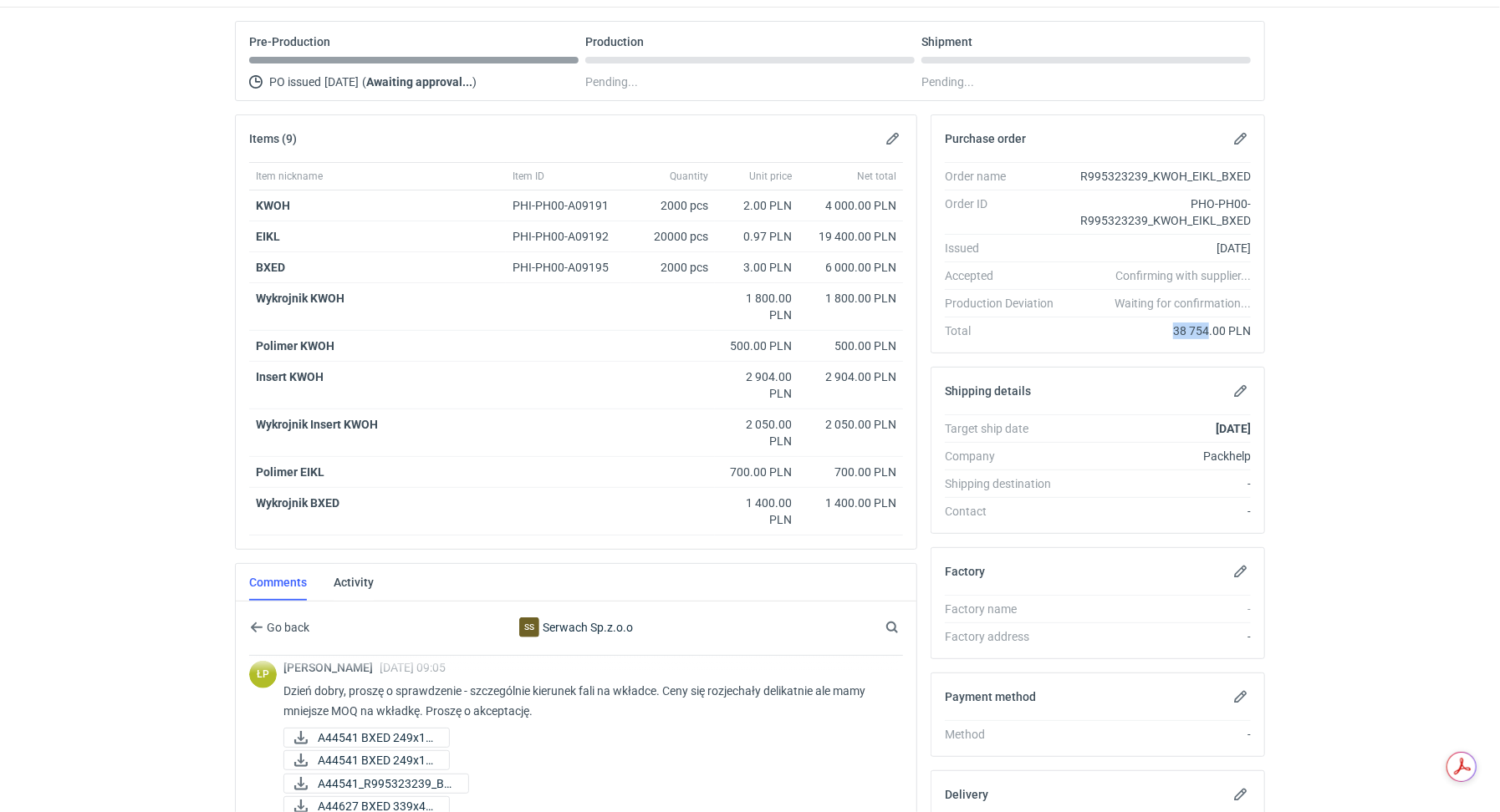
drag, startPoint x: 1178, startPoint y: 327, endPoint x: 1209, endPoint y: 328, distance: 31.0
click at [1209, 328] on div "38 754.00 PLN" at bounding box center [1159, 330] width 184 height 17
copy div "38 754"
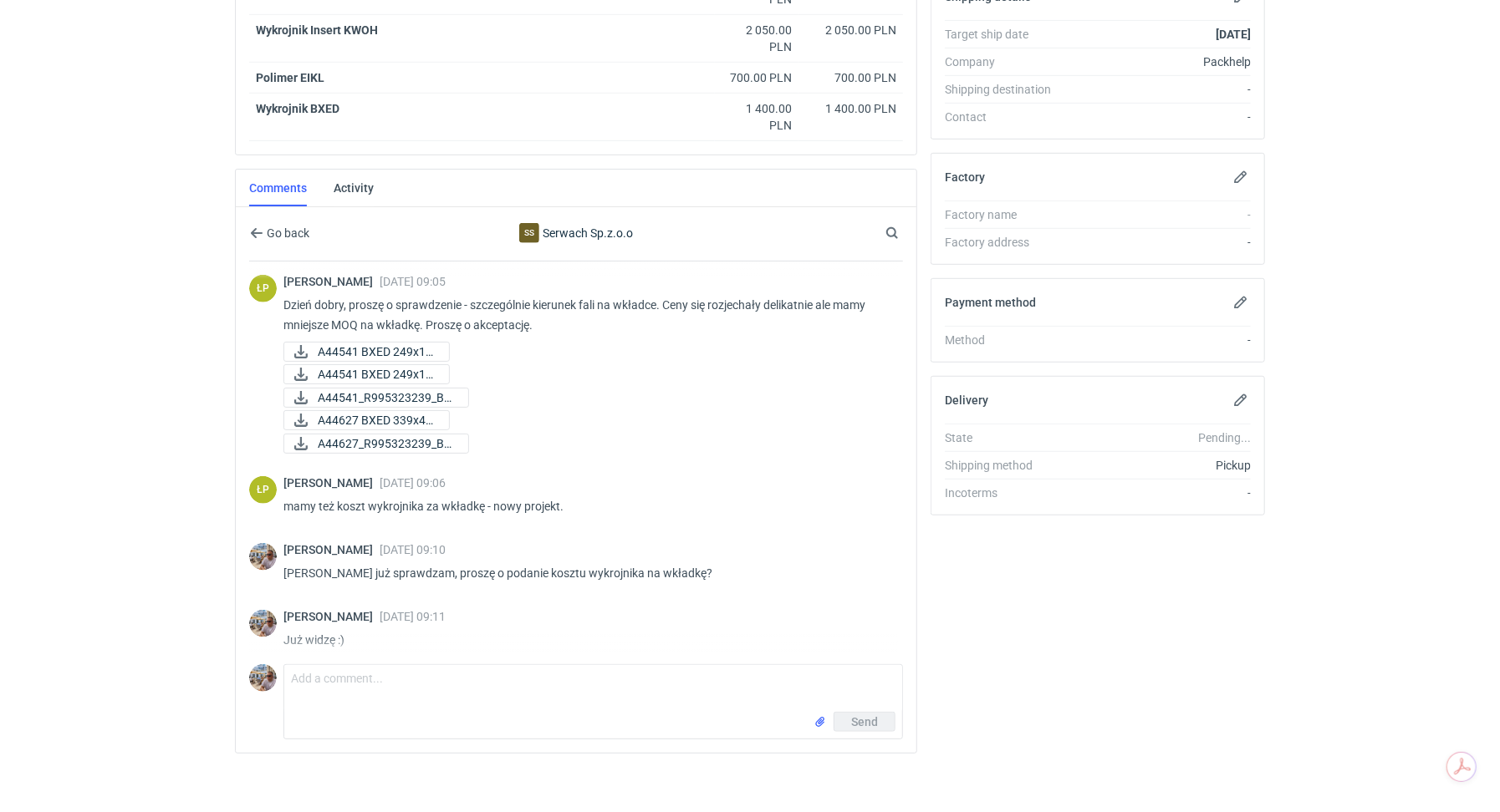
scroll to position [0, 0]
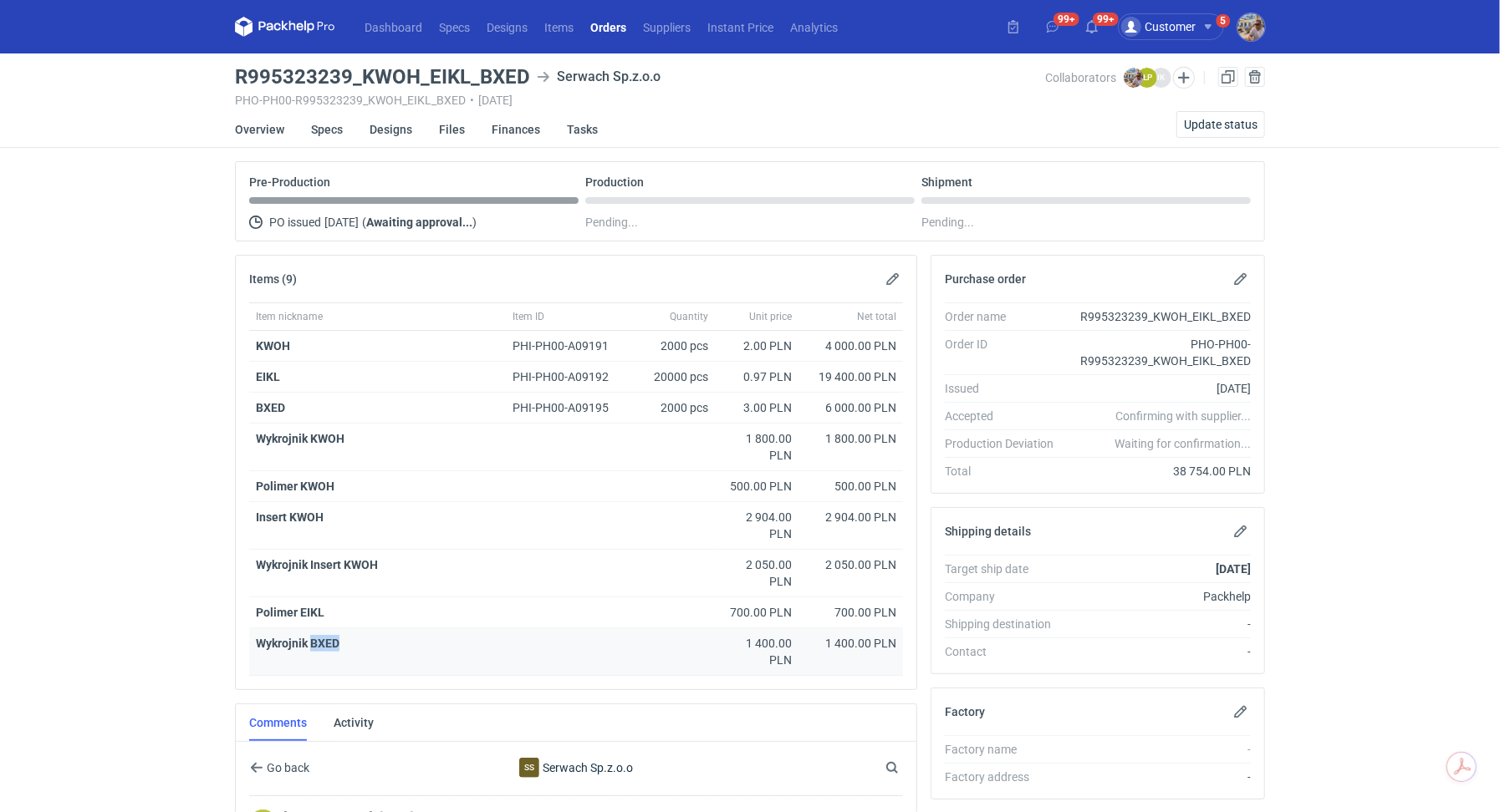
drag, startPoint x: 345, startPoint y: 638, endPoint x: 311, endPoint y: 638, distance: 34.0
click at [311, 638] on div "Wykrojnik BXED" at bounding box center [482, 643] width 452 height 17
copy strong "BXED"
click at [157, 597] on div "Dashboard Specs Designs Items Orders Suppliers Instant Price Analytics 99+ 99+ …" at bounding box center [750, 406] width 1500 height 812
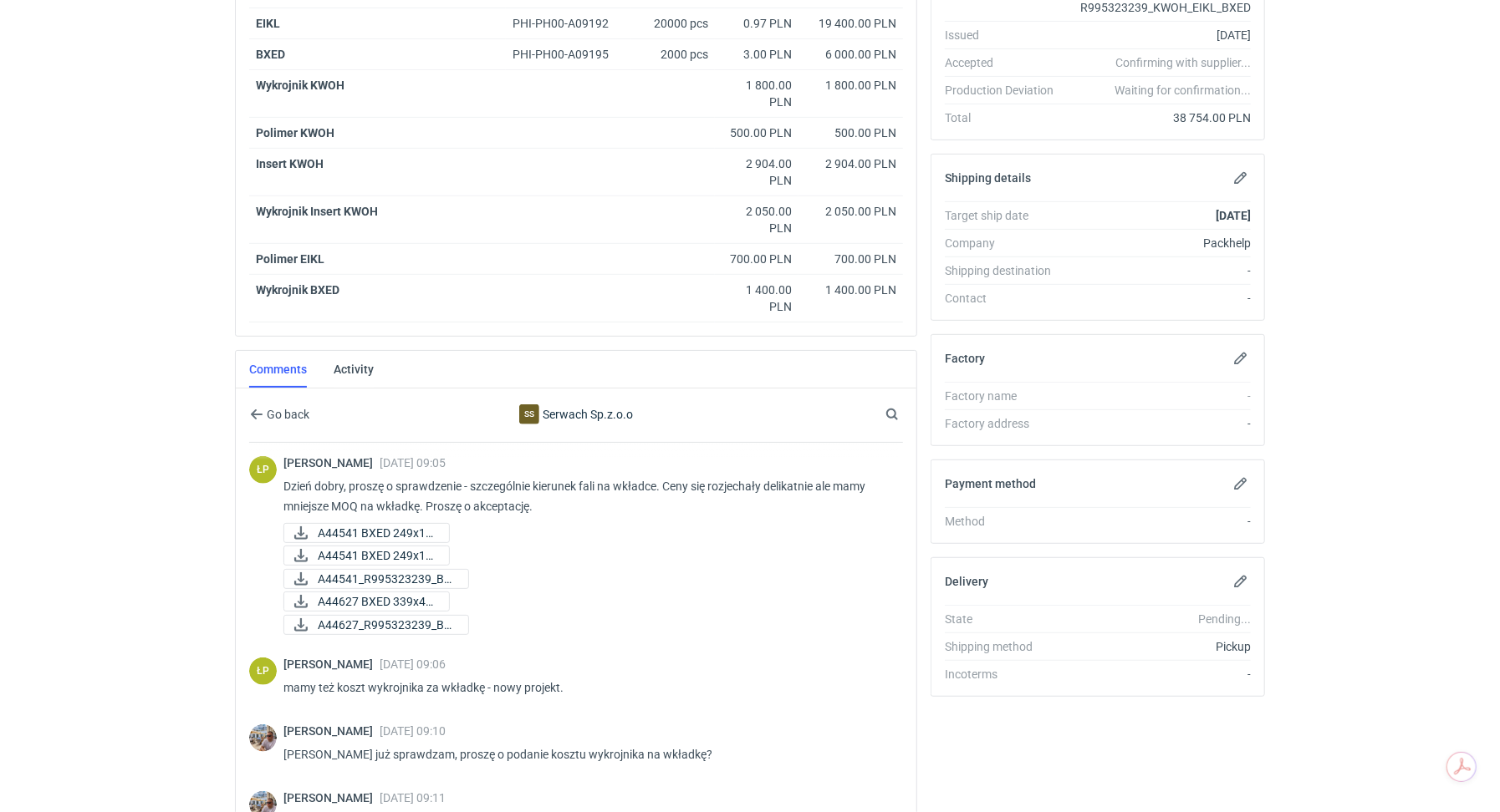
scroll to position [535, 0]
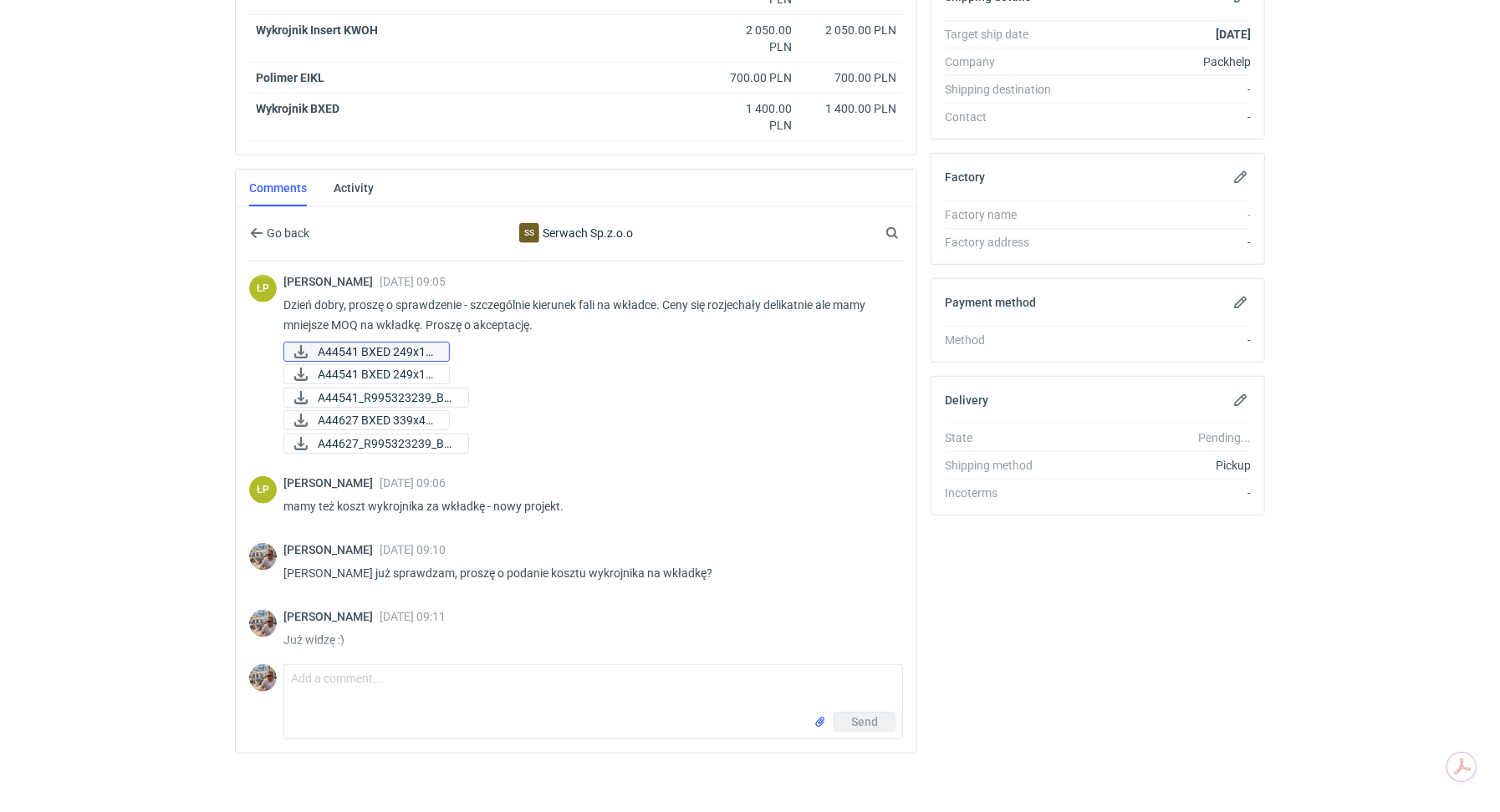
click at [381, 345] on span "A44541 BXED 249x18..." at bounding box center [377, 352] width 118 height 19
click at [377, 365] on span "A44541 BXED 249x18..." at bounding box center [377, 374] width 118 height 19
click at [374, 388] on span "A44541_R995323239_BX..." at bounding box center [387, 397] width 137 height 19
click at [379, 411] on span "A44627 BXED 339x46..." at bounding box center [377, 420] width 118 height 19
click at [379, 434] on span "A44627_R995323239_BX..." at bounding box center [387, 443] width 137 height 19
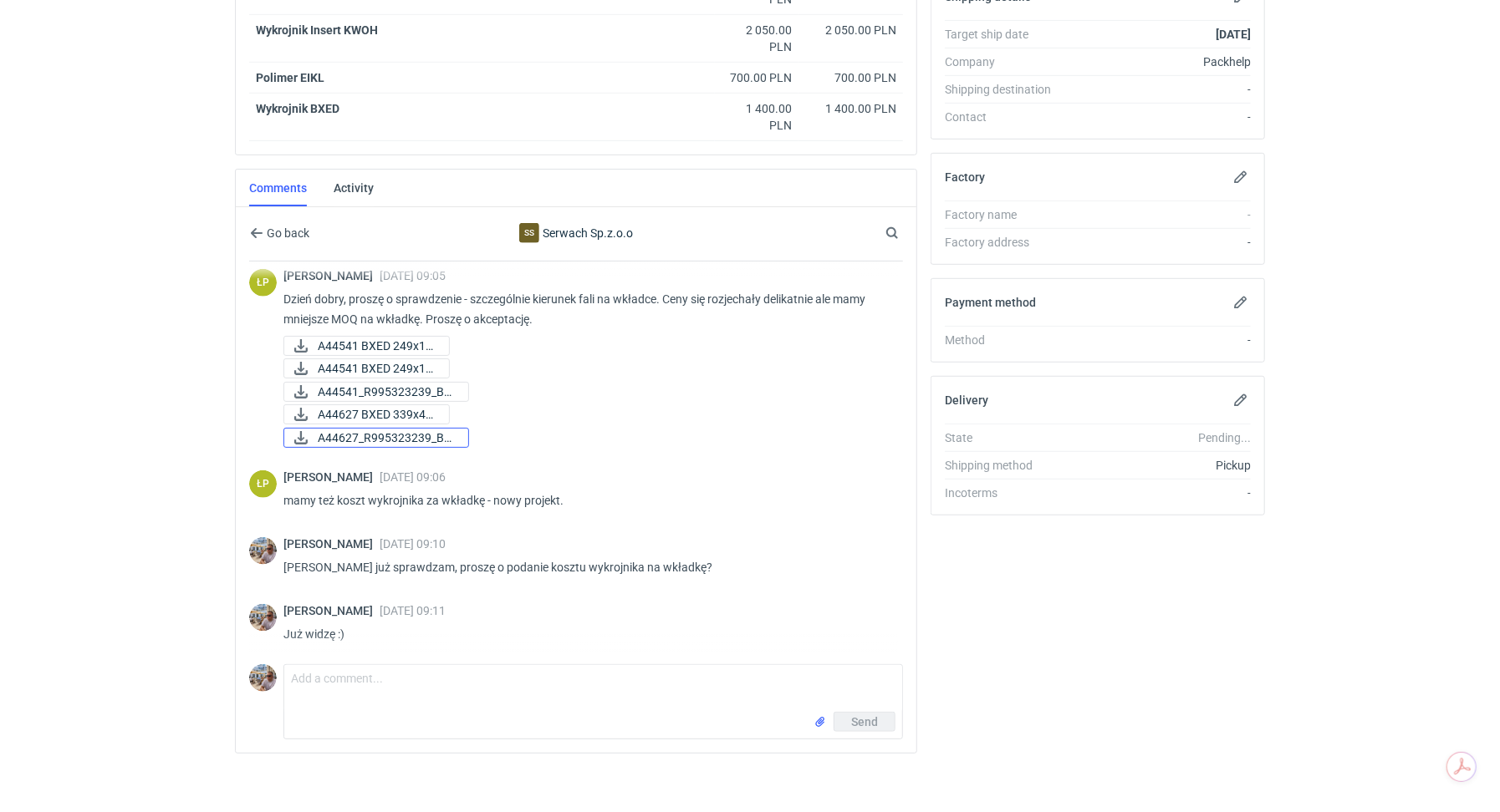
scroll to position [1190, 0]
drag, startPoint x: 472, startPoint y: 289, endPoint x: 661, endPoint y: 285, distance: 189.0
click at [661, 287] on p "Dzień dobry, proszę o sprawdzenie - szczególnie kierunek fali na wkładce. Ceny …" at bounding box center [586, 306] width 607 height 40
copy p "szczególnie kierunek fali na wkładce"
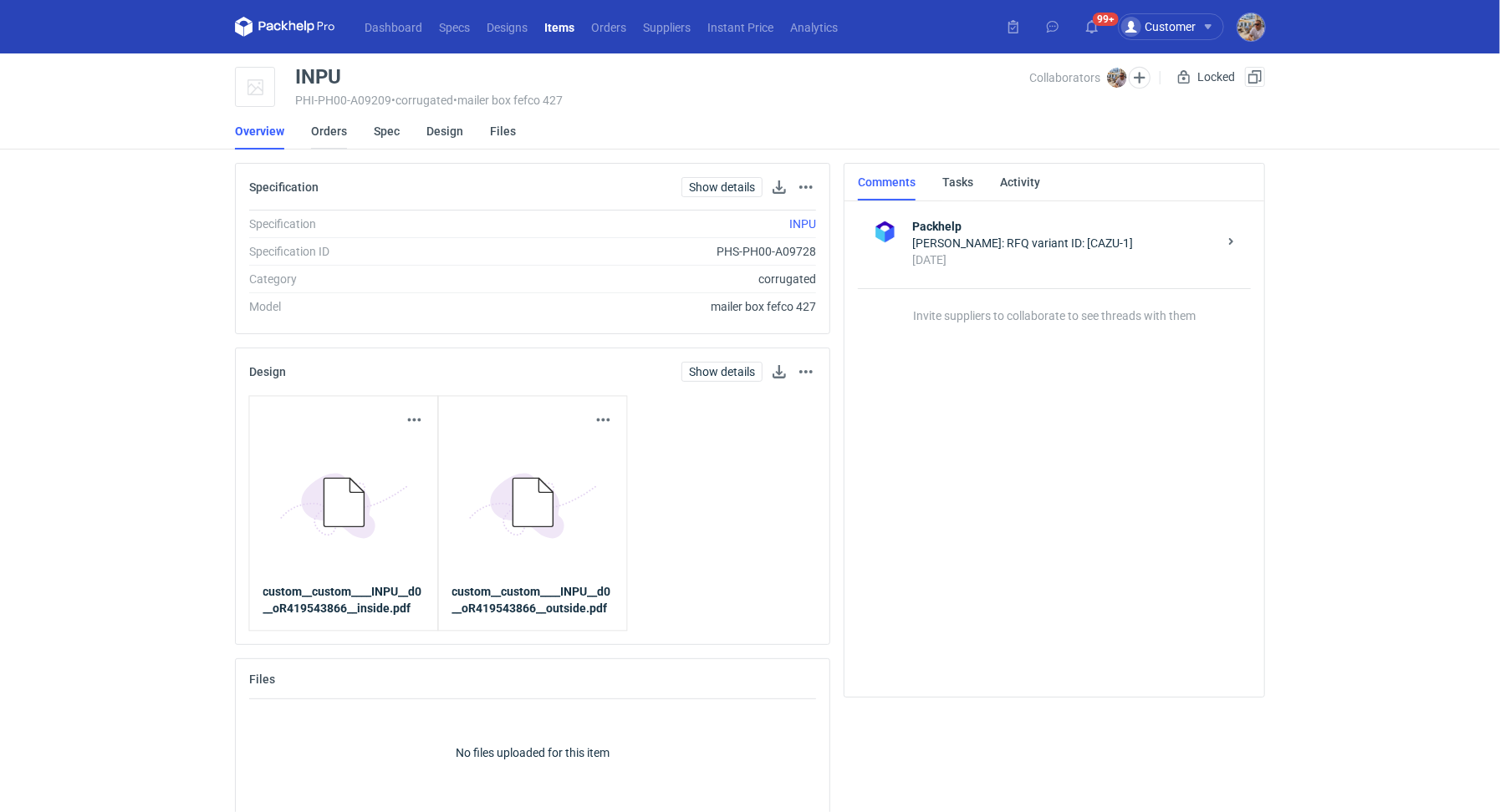
click at [328, 119] on link "Orders" at bounding box center [329, 131] width 36 height 37
